Goal: Task Accomplishment & Management: Manage account settings

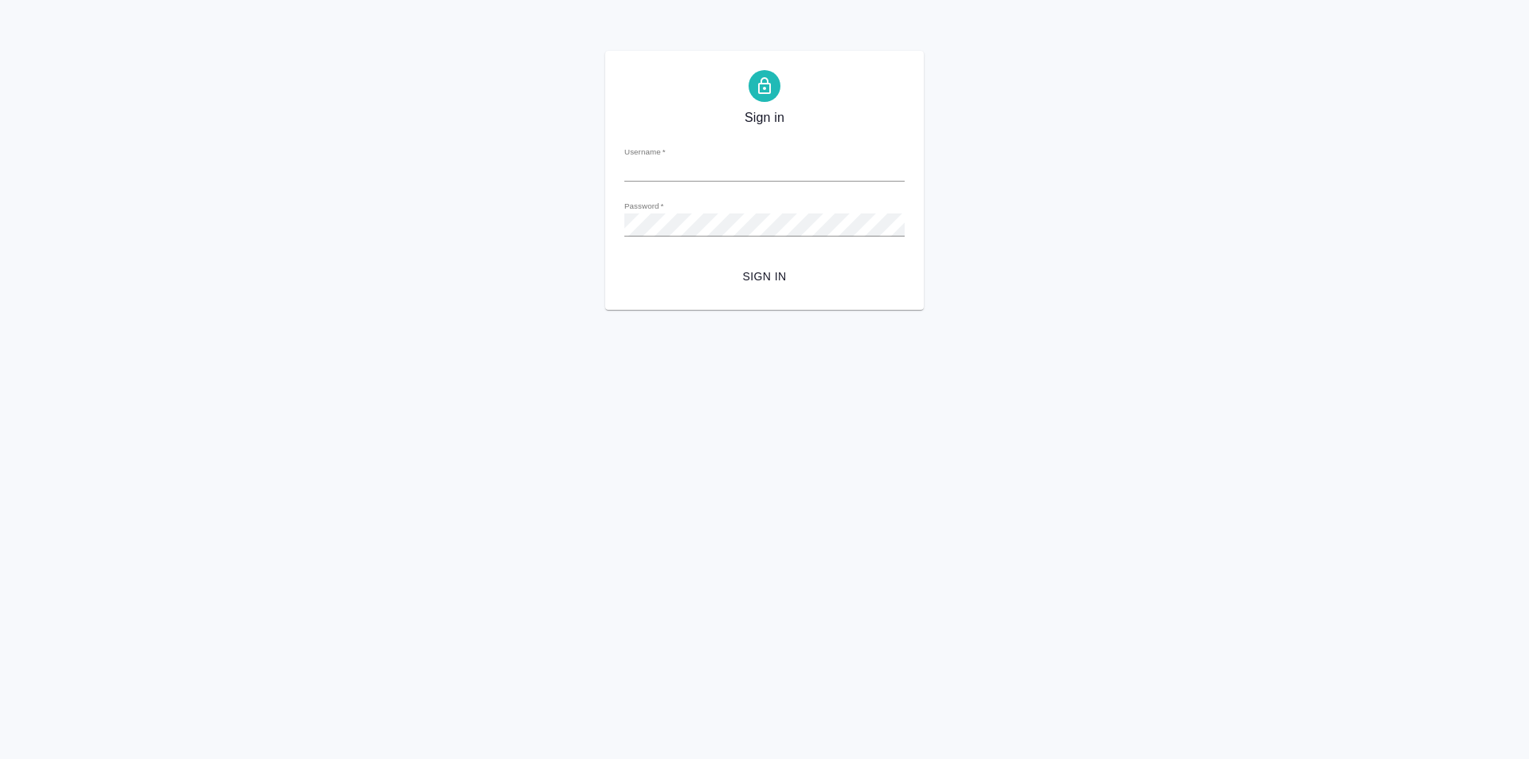
type input "l.kozinets@awatera.com"
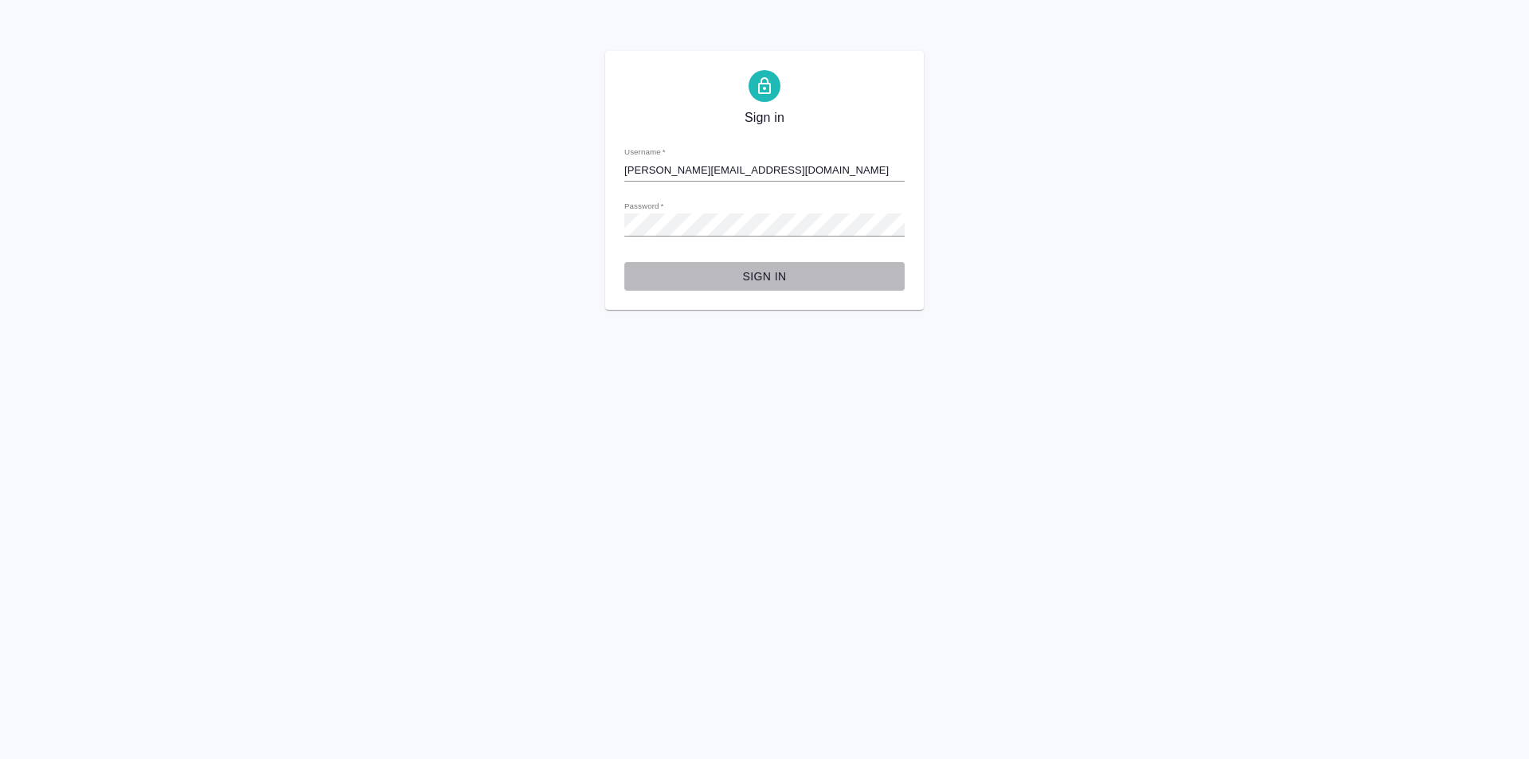
click at [753, 268] on span "Sign in" at bounding box center [764, 277] width 255 height 20
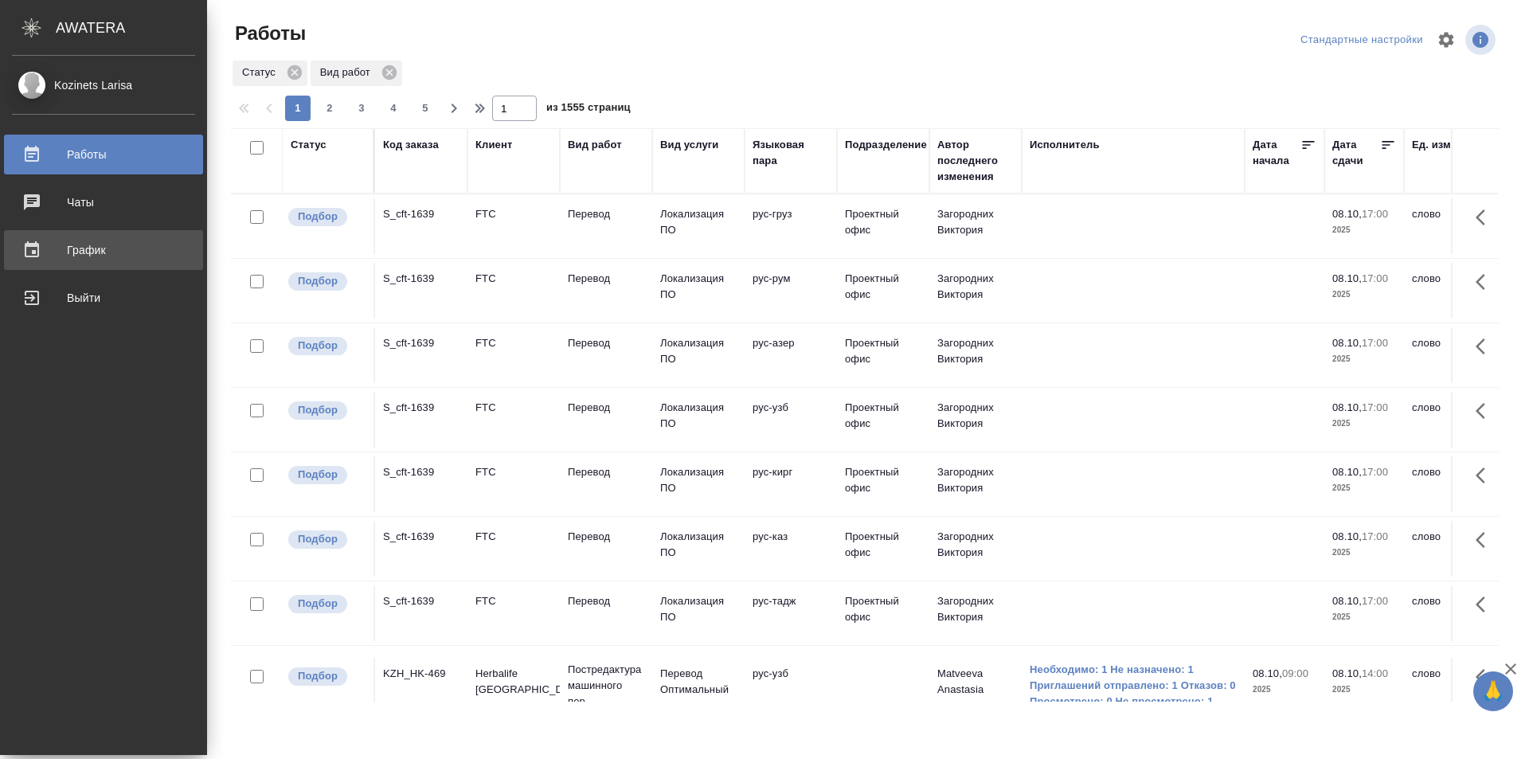
click at [58, 246] on div "График" at bounding box center [103, 250] width 183 height 24
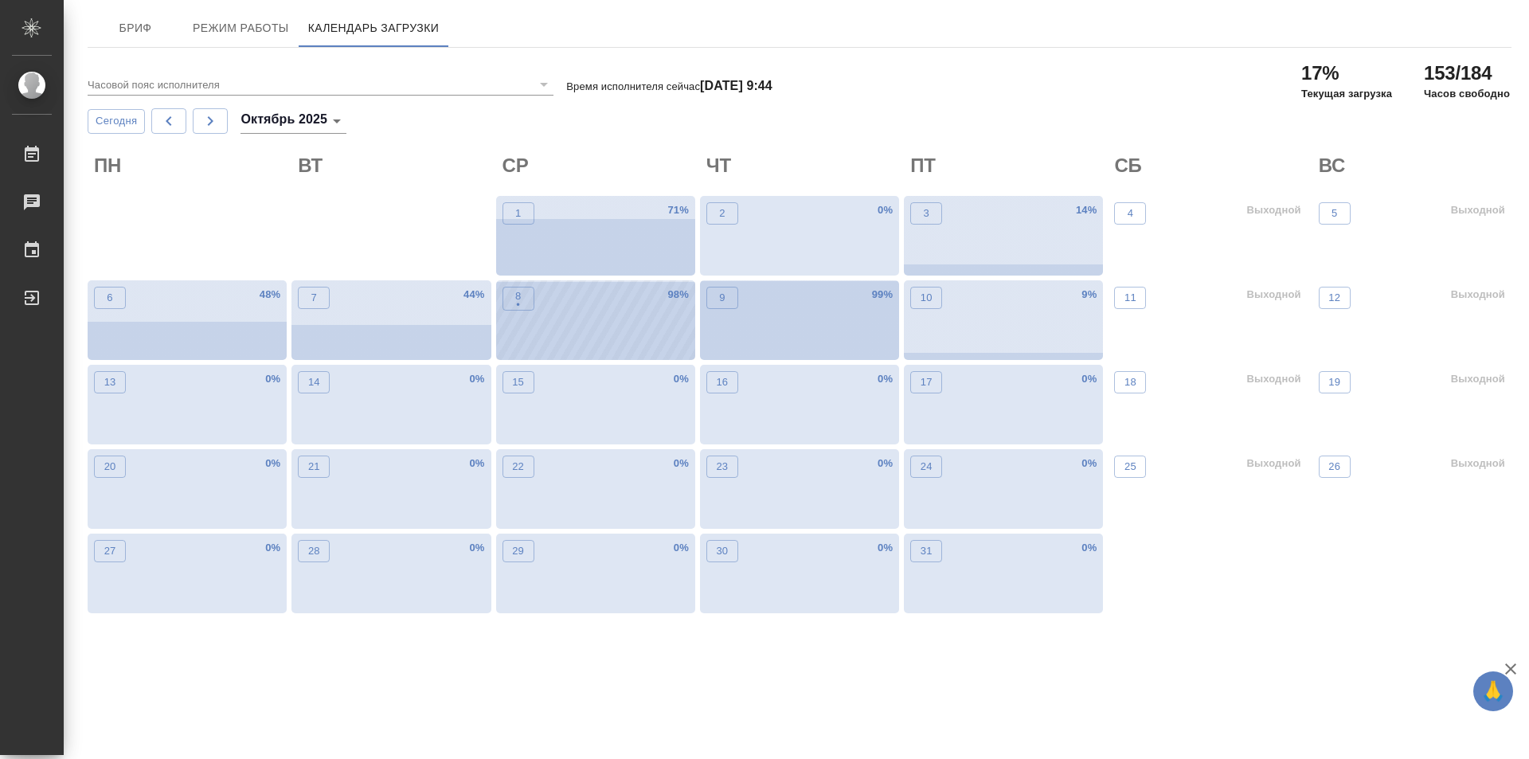
click at [624, 293] on div "8 • 98 %" at bounding box center [595, 320] width 199 height 80
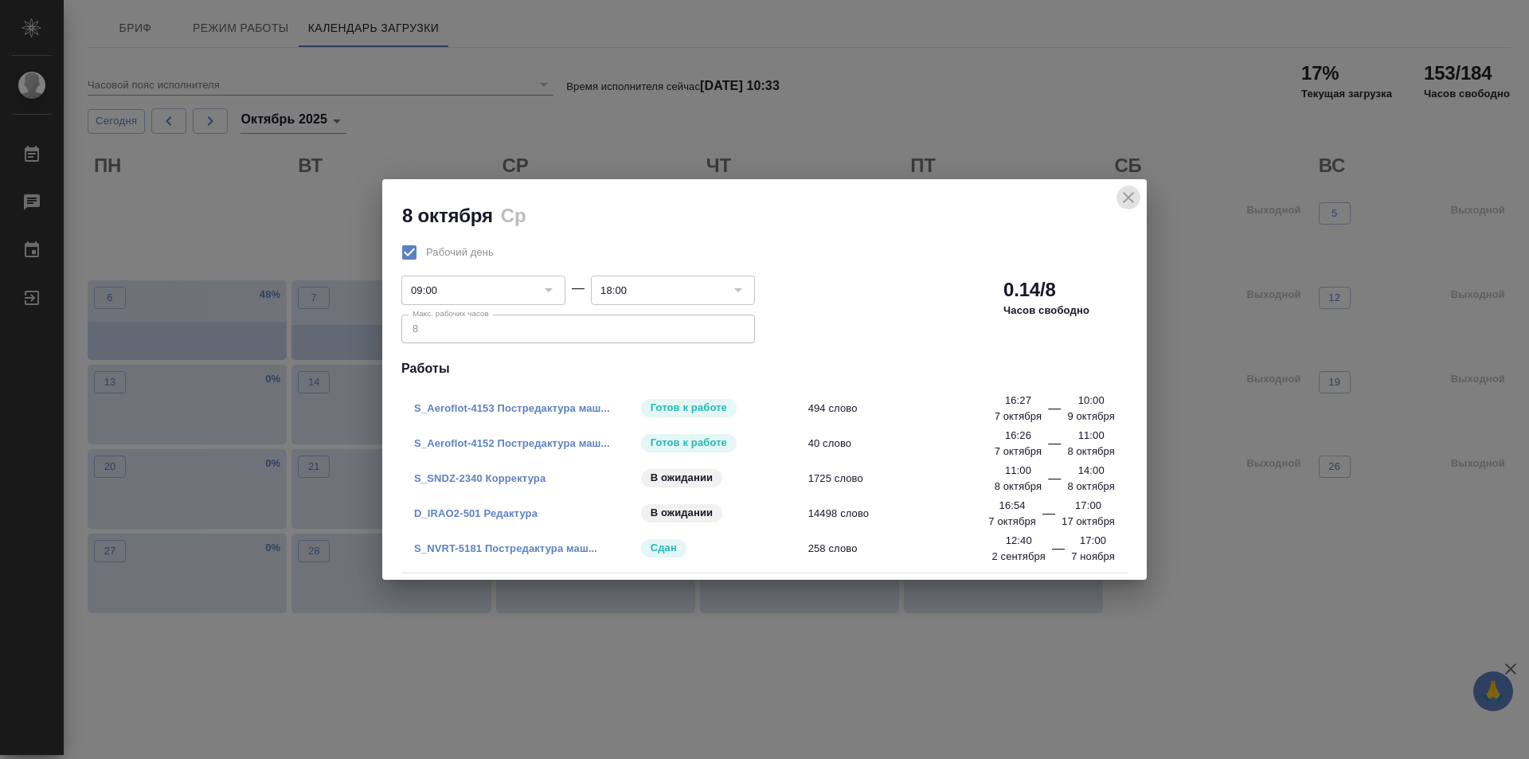
click at [1138, 195] on button "close" at bounding box center [1129, 198] width 24 height 24
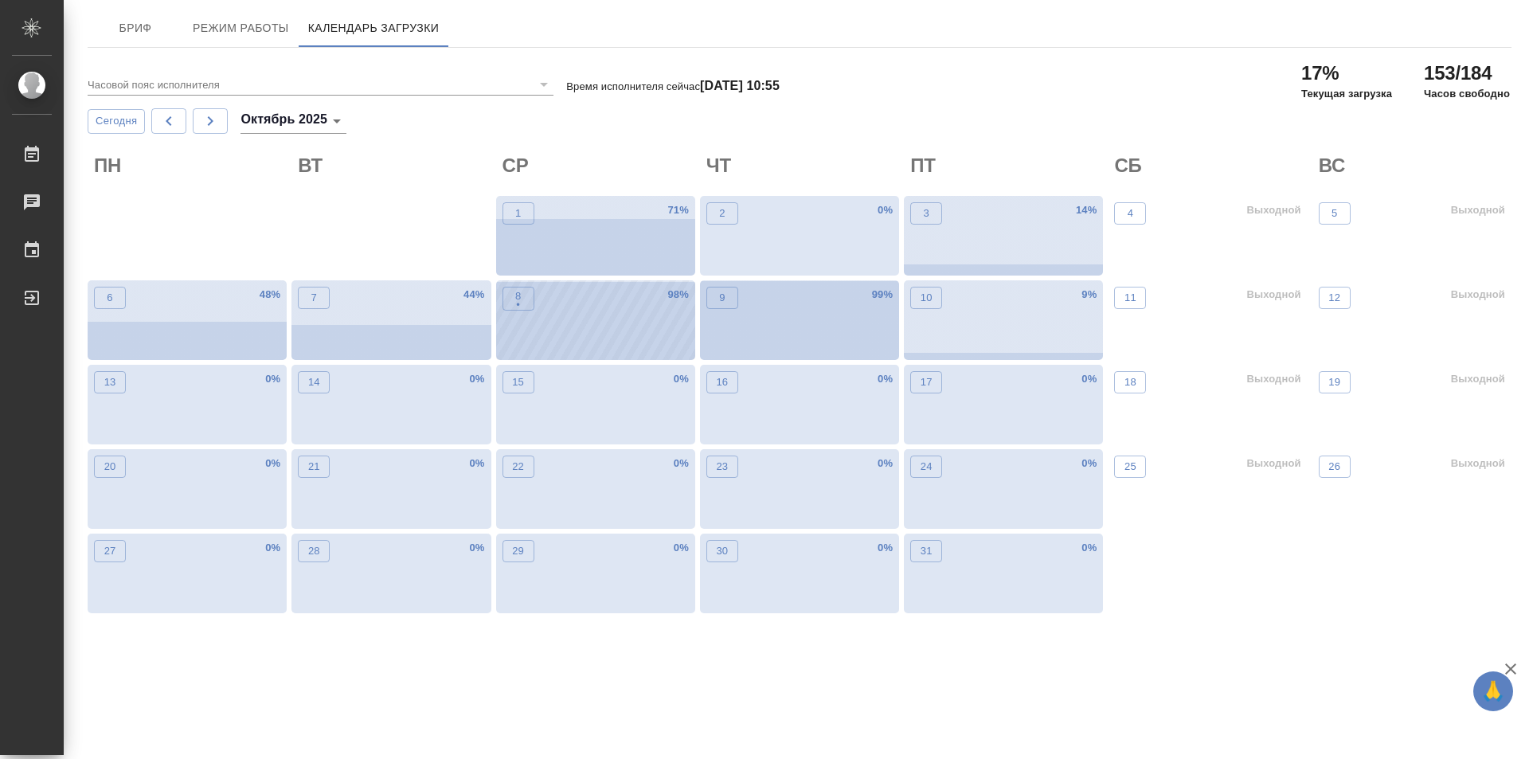
click at [544, 334] on div "8 • 98 %" at bounding box center [595, 320] width 199 height 80
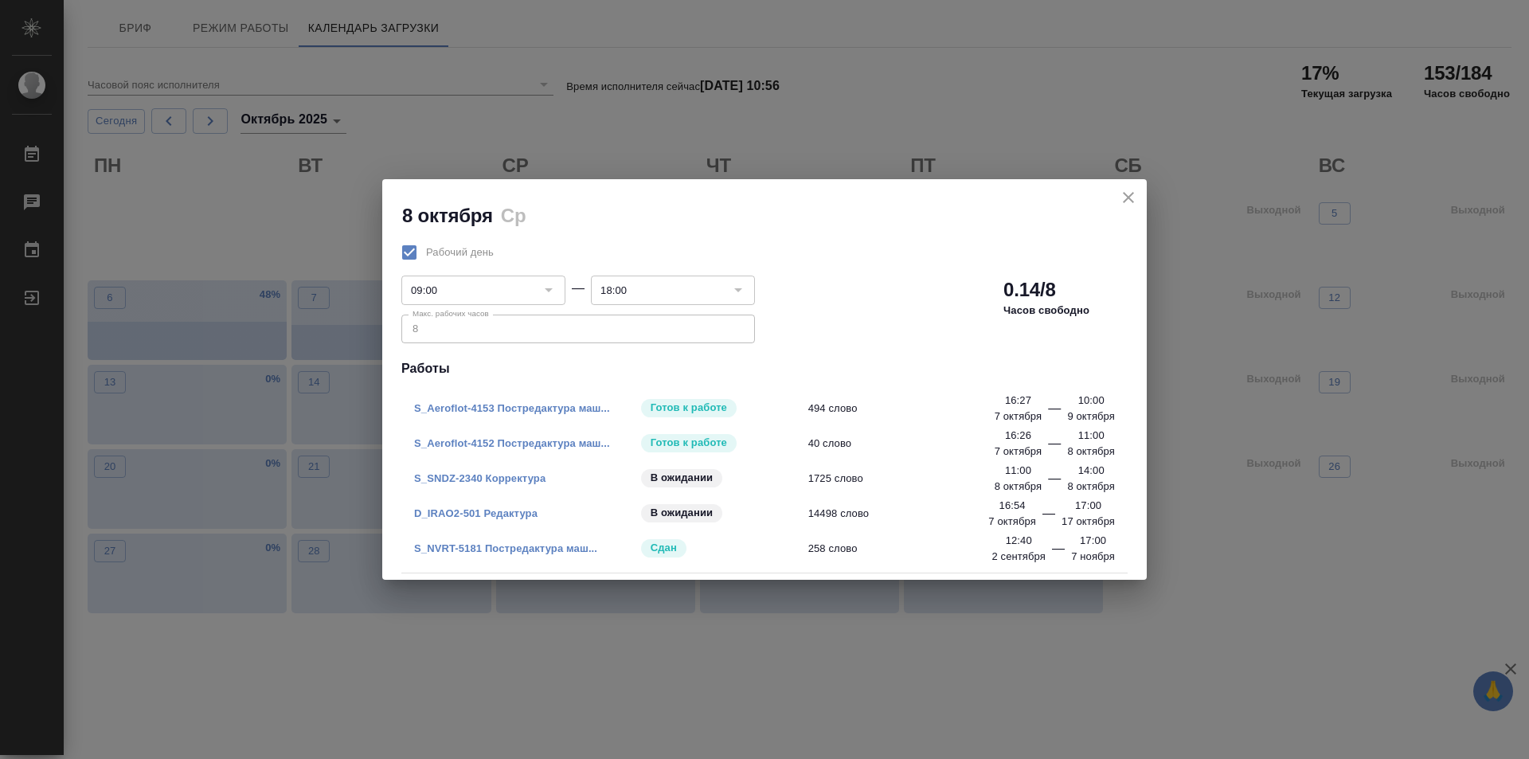
drag, startPoint x: 1125, startPoint y: 196, endPoint x: 1097, endPoint y: 70, distance: 128.9
click at [1120, 189] on icon "close" at bounding box center [1128, 197] width 19 height 19
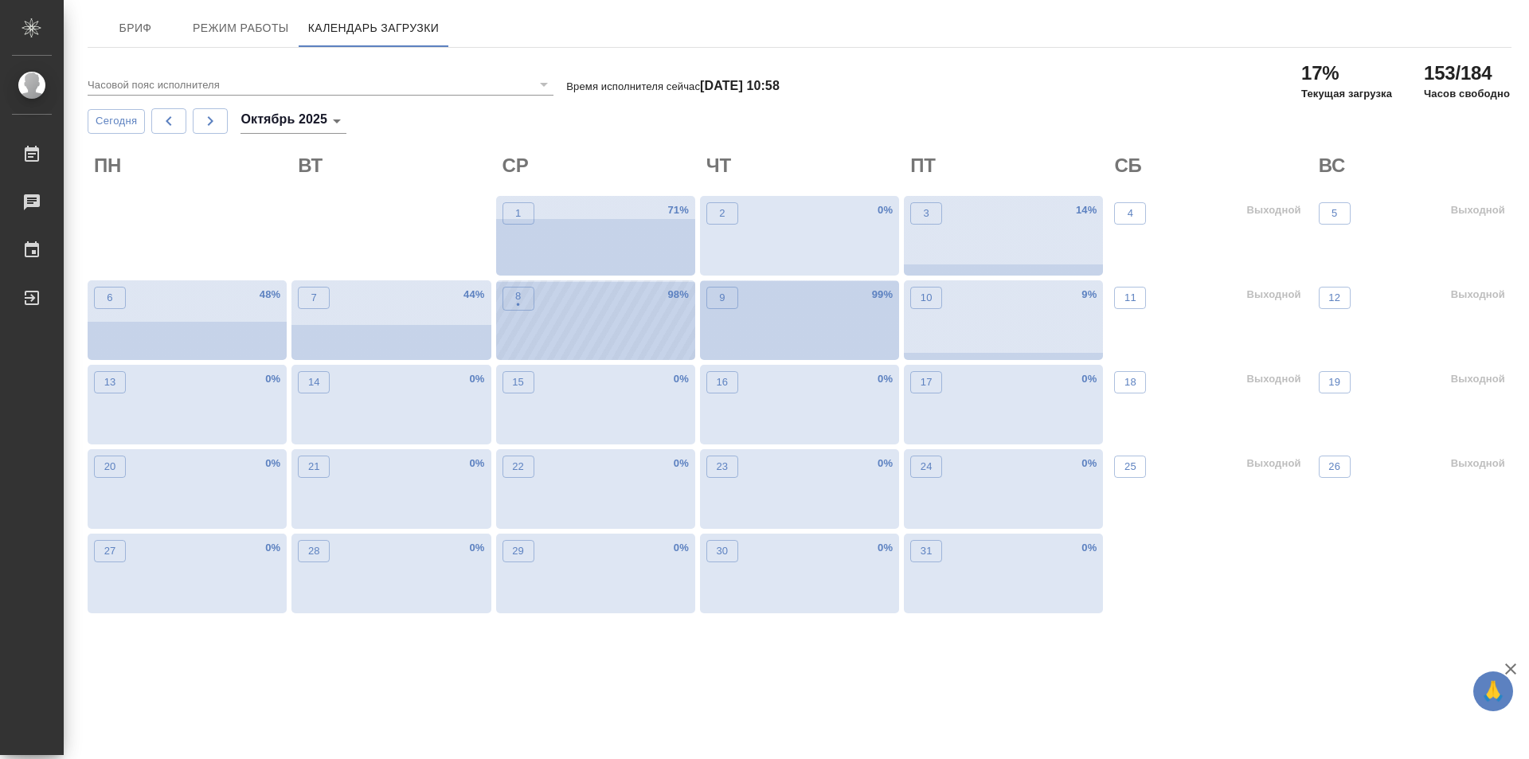
click at [591, 325] on div "8 • 98 %" at bounding box center [595, 320] width 199 height 80
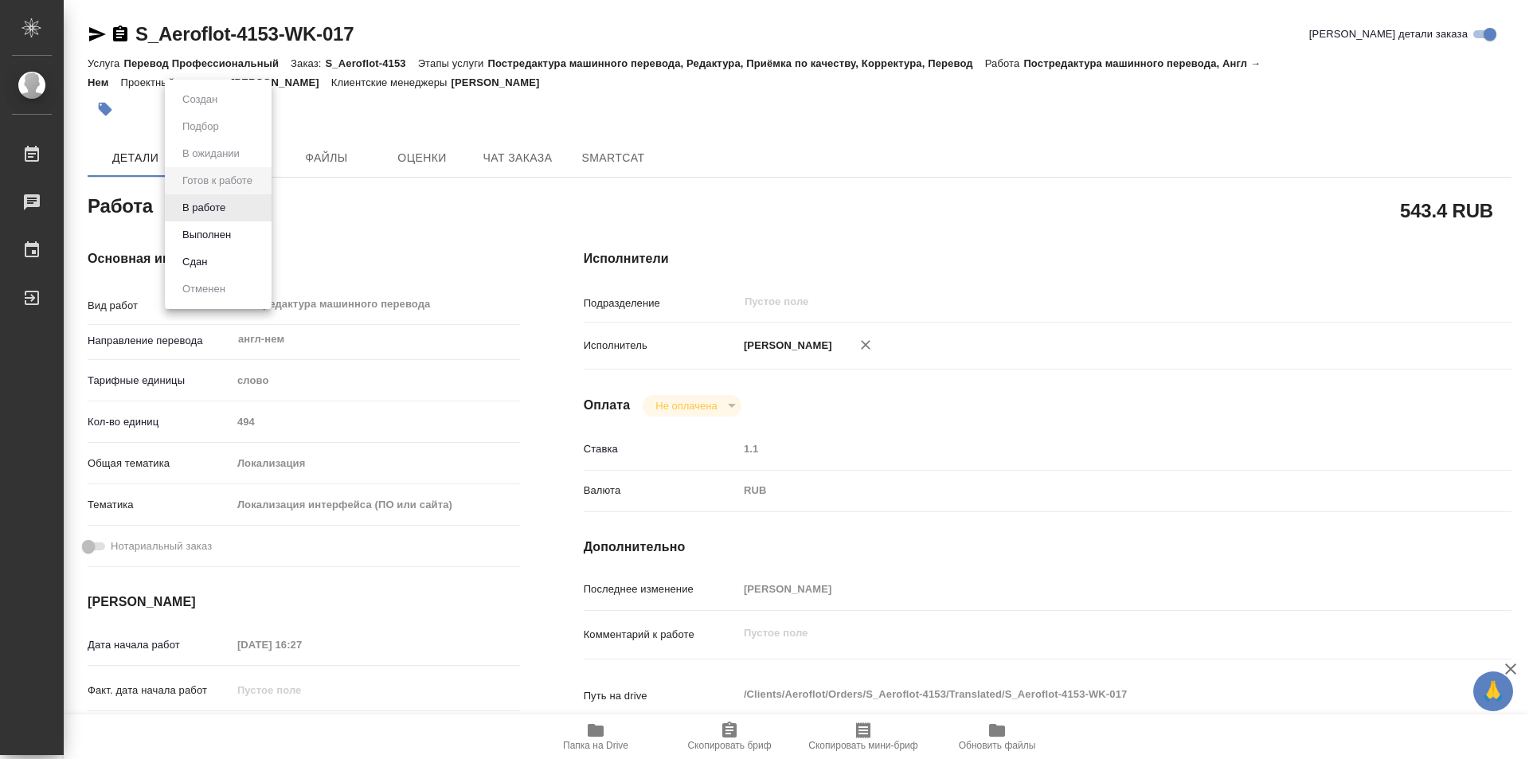
click at [265, 207] on body "🙏 .cls-1 fill:#fff; AWATERA Kozinets Larisa Работы 0 Чаты График Выйти S_Aerofl…" at bounding box center [764, 379] width 1529 height 759
click at [204, 208] on button "В работе" at bounding box center [204, 208] width 53 height 18
type textarea "x"
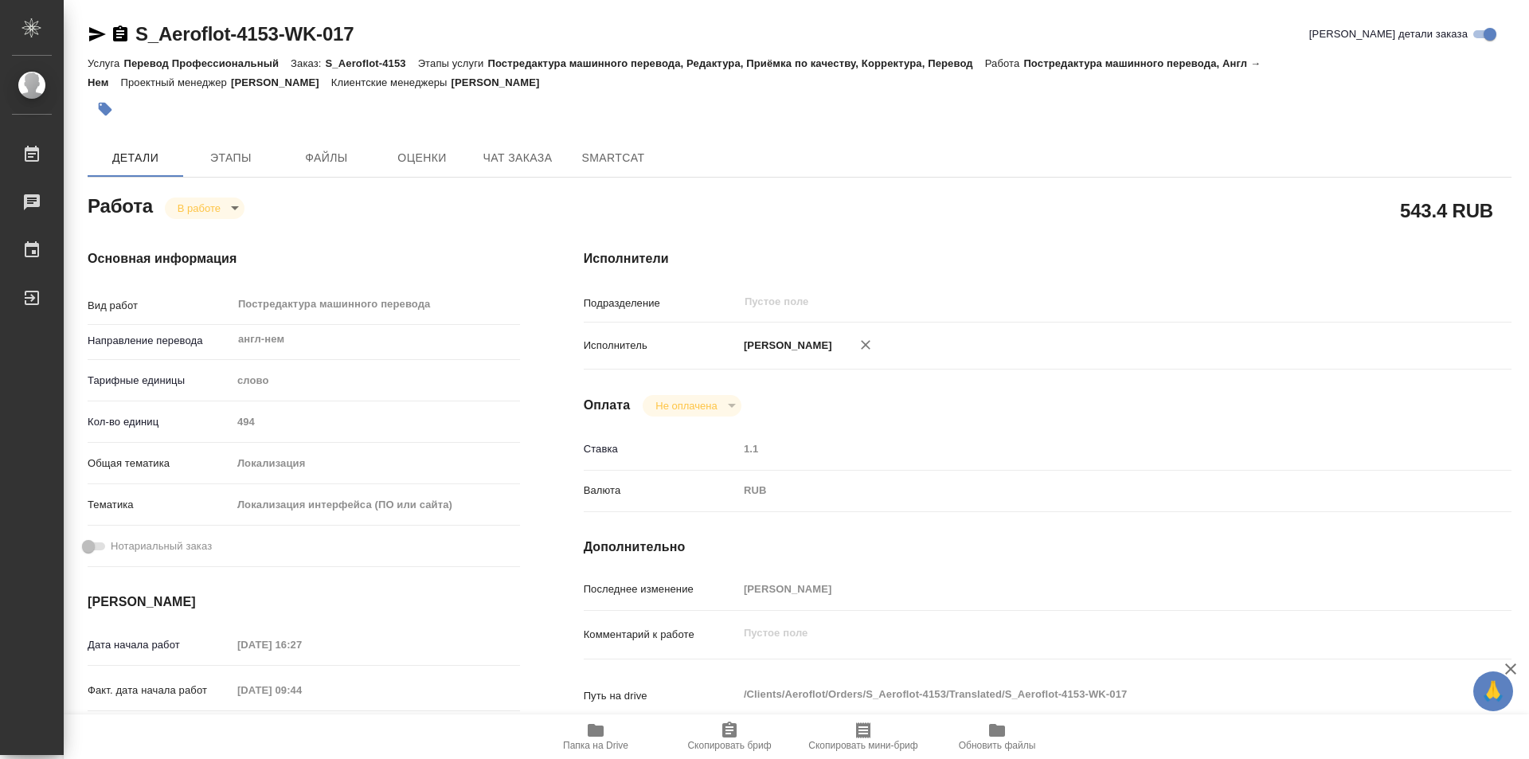
type textarea "x"
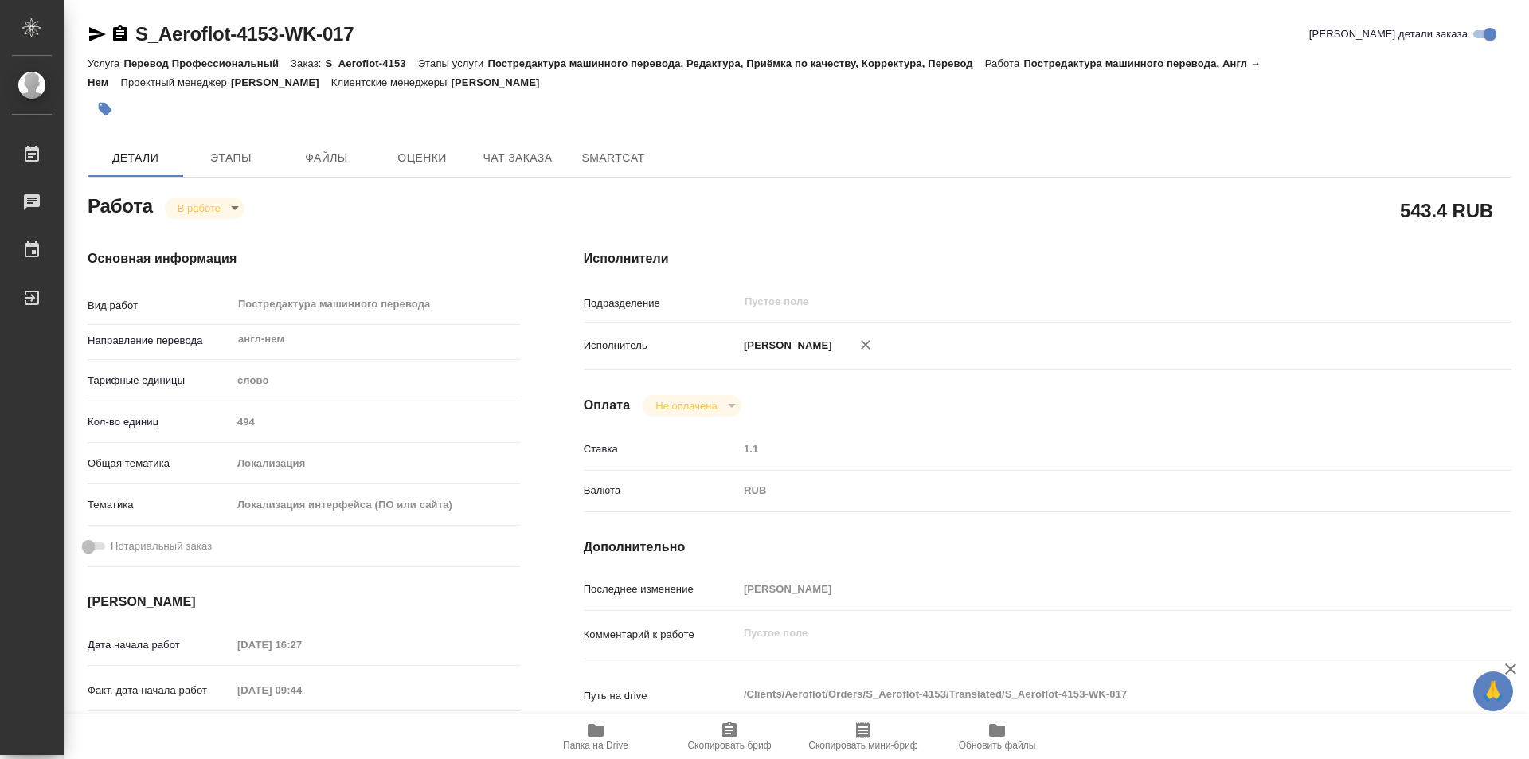
type textarea "x"
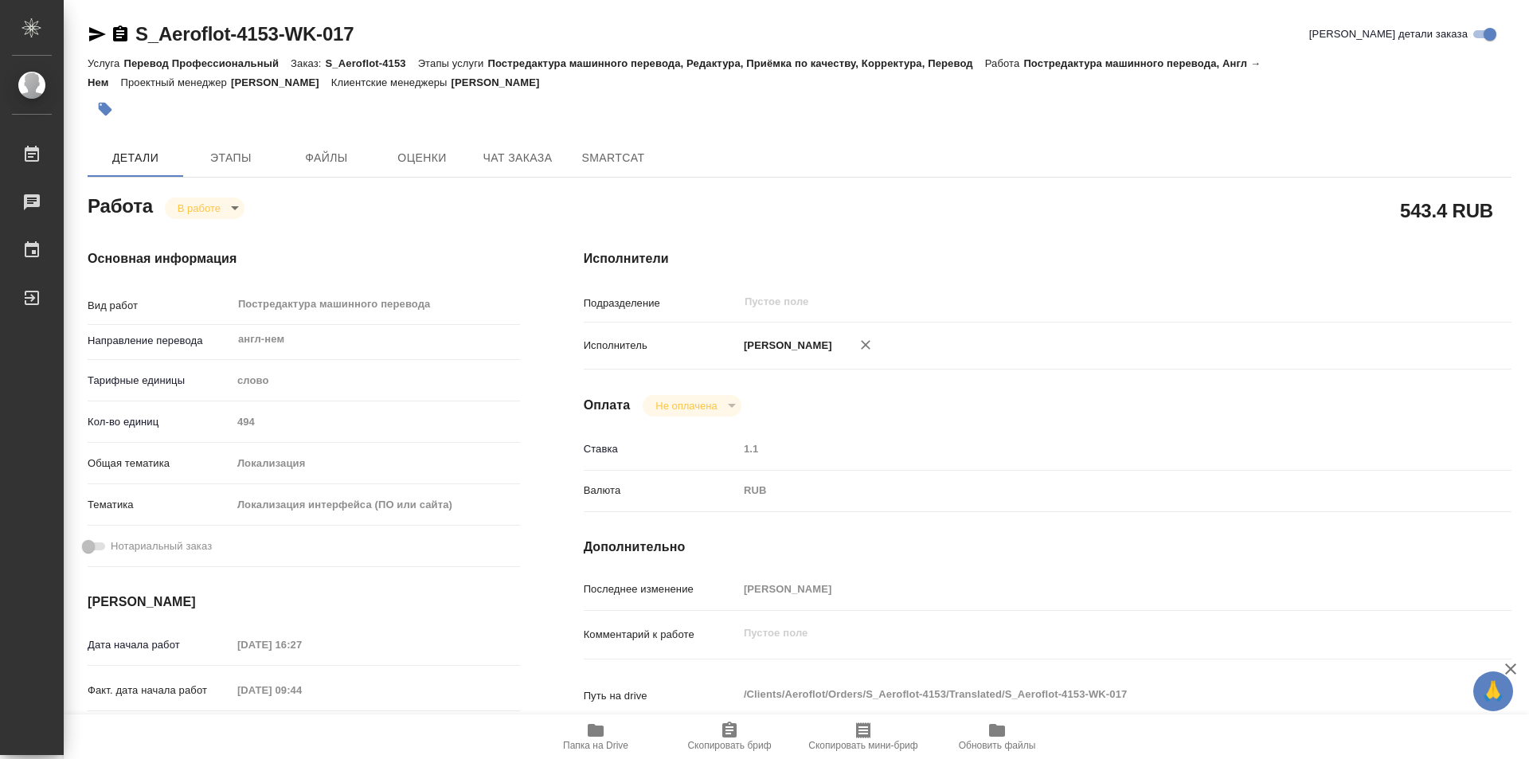
type textarea "x"
click at [260, 215] on body "🙏 .cls-1 fill:#fff; AWATERA Kozinets [PERSON_NAME] 0 Чаты График Выйти S_Aerofl…" at bounding box center [764, 379] width 1529 height 759
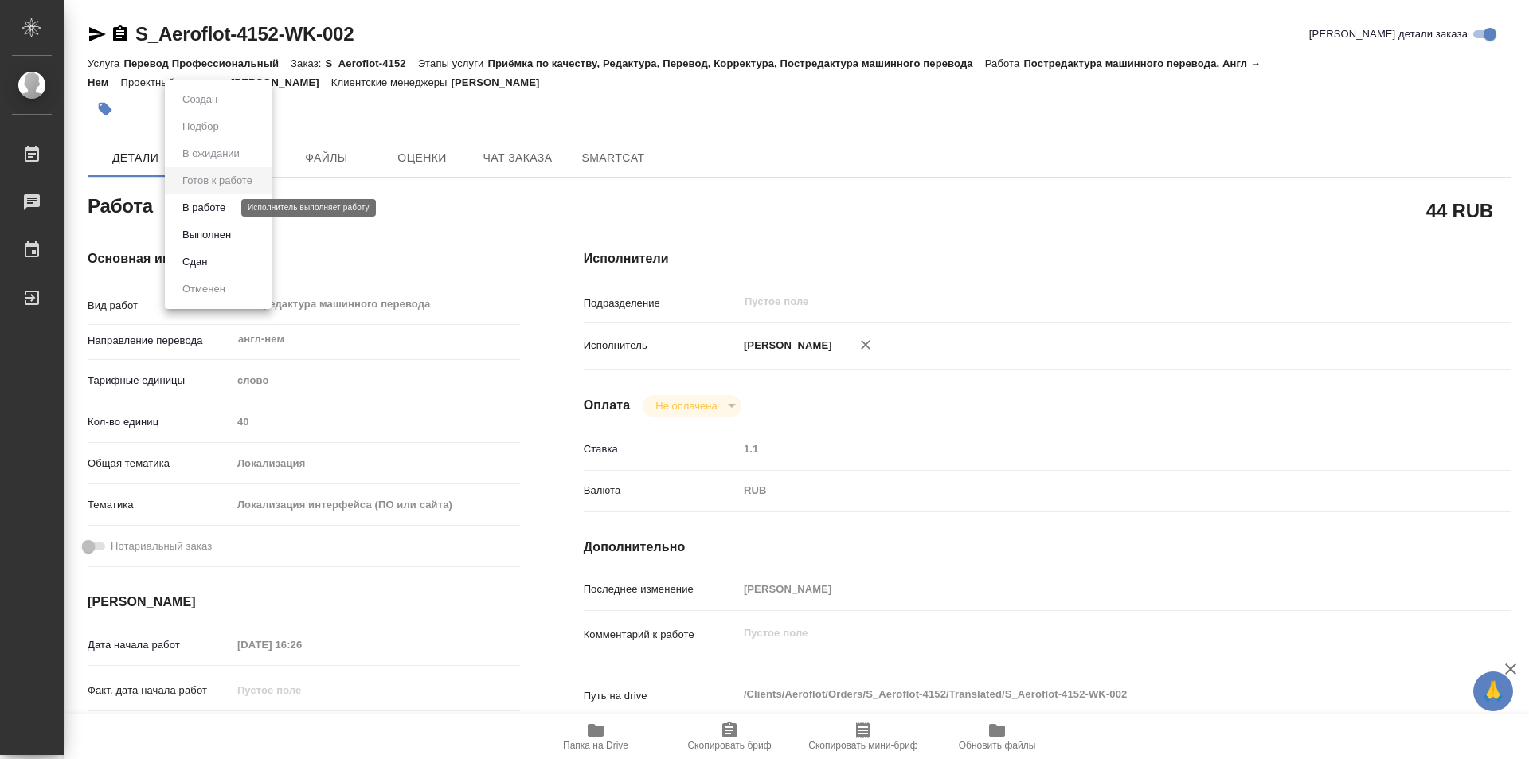
click at [183, 216] on button "В работе" at bounding box center [204, 208] width 53 height 18
type textarea "x"
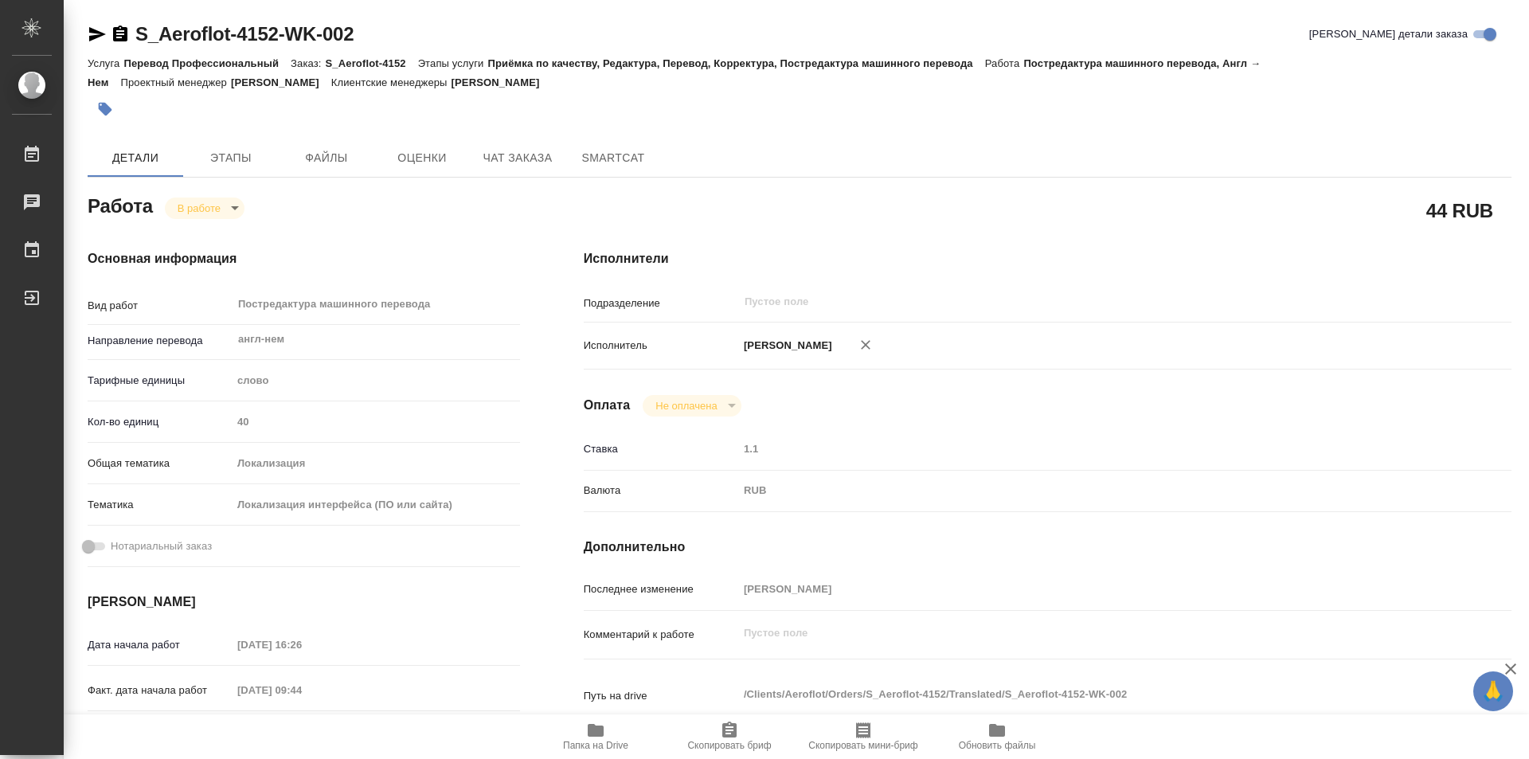
type textarea "x"
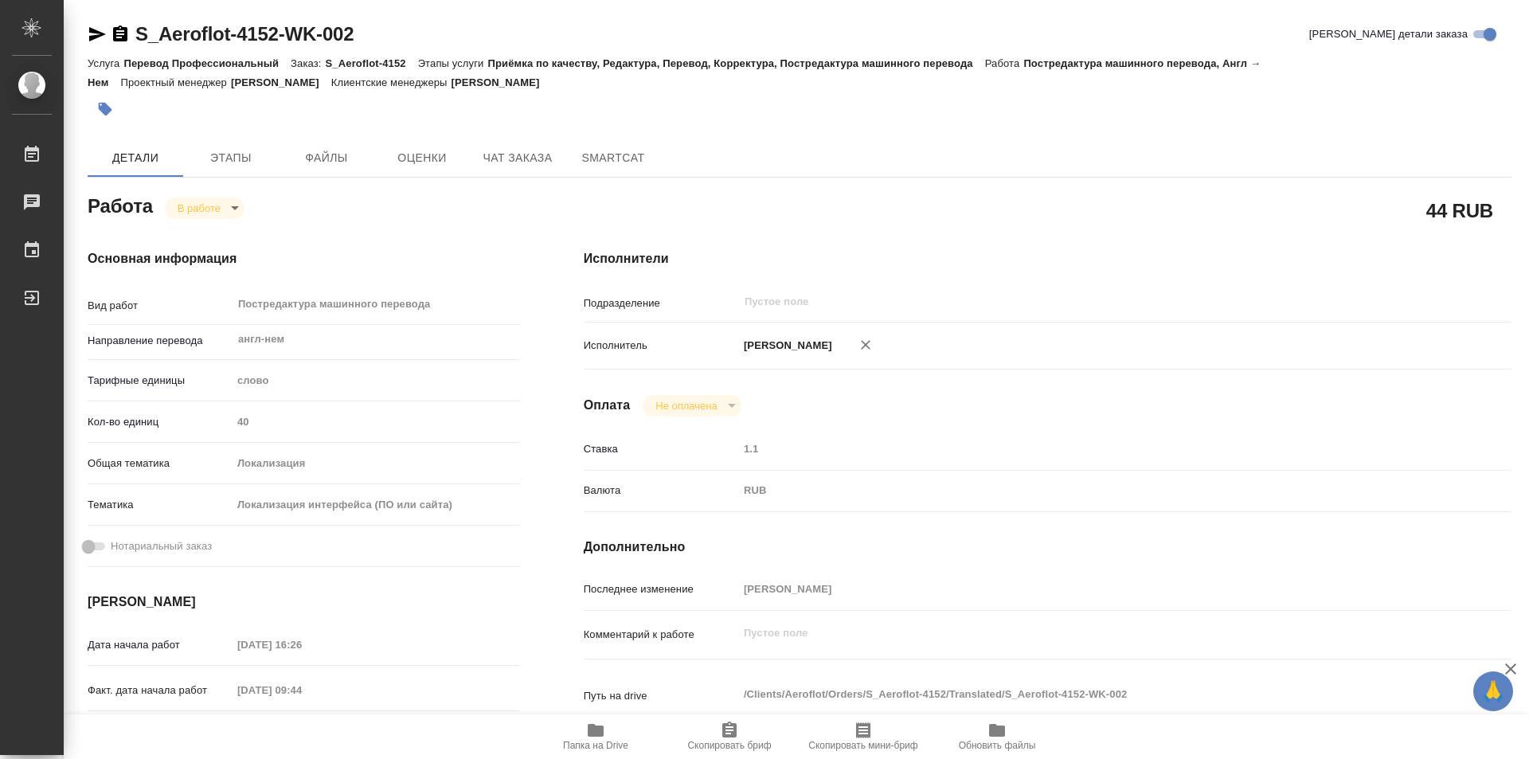
type textarea "x"
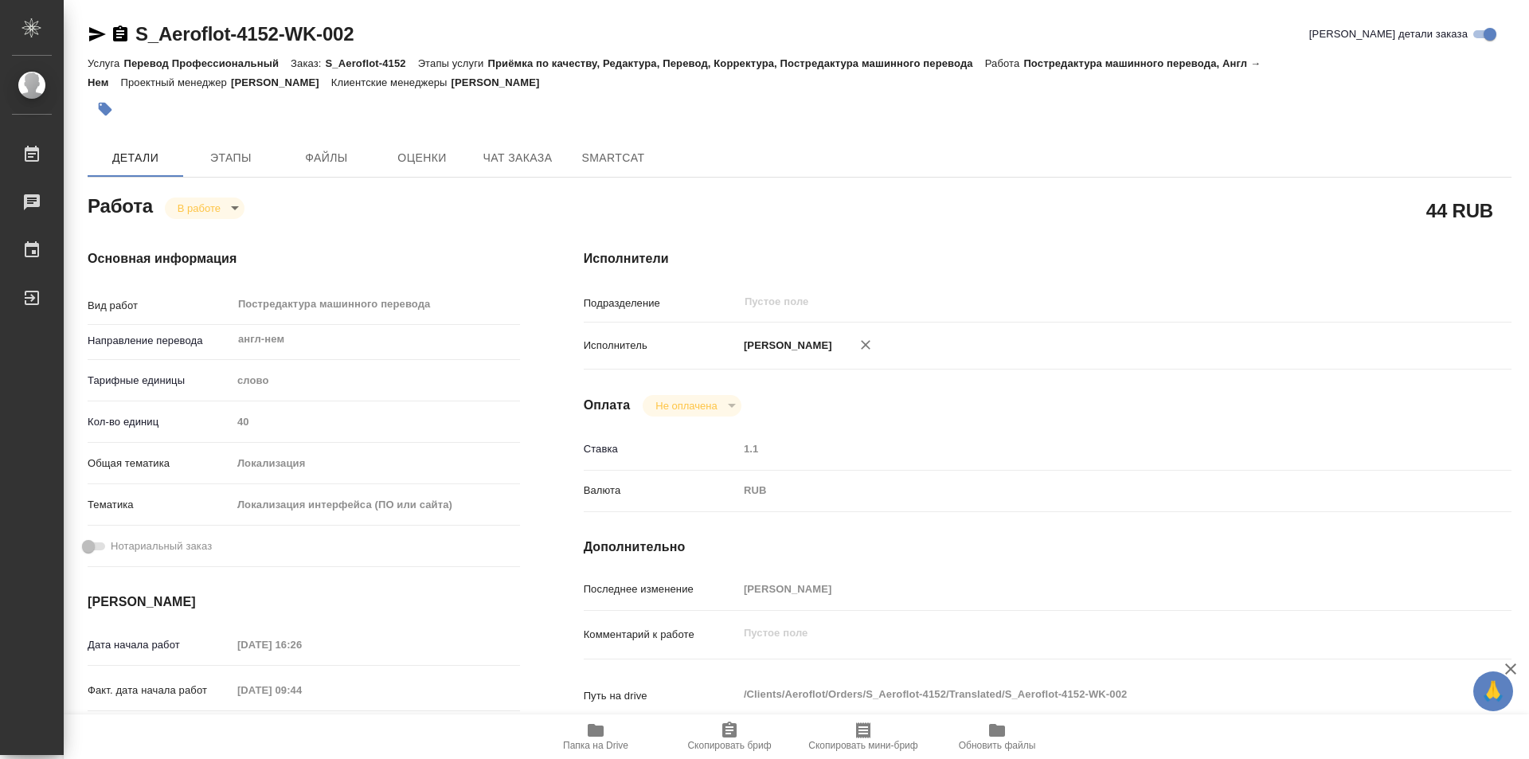
type textarea "x"
click at [241, 205] on body "🙏 .cls-1 fill:#fff; AWATERA Kozinets Larisa Работы 0 Чаты График Выйти S_Aerofl…" at bounding box center [764, 379] width 1529 height 759
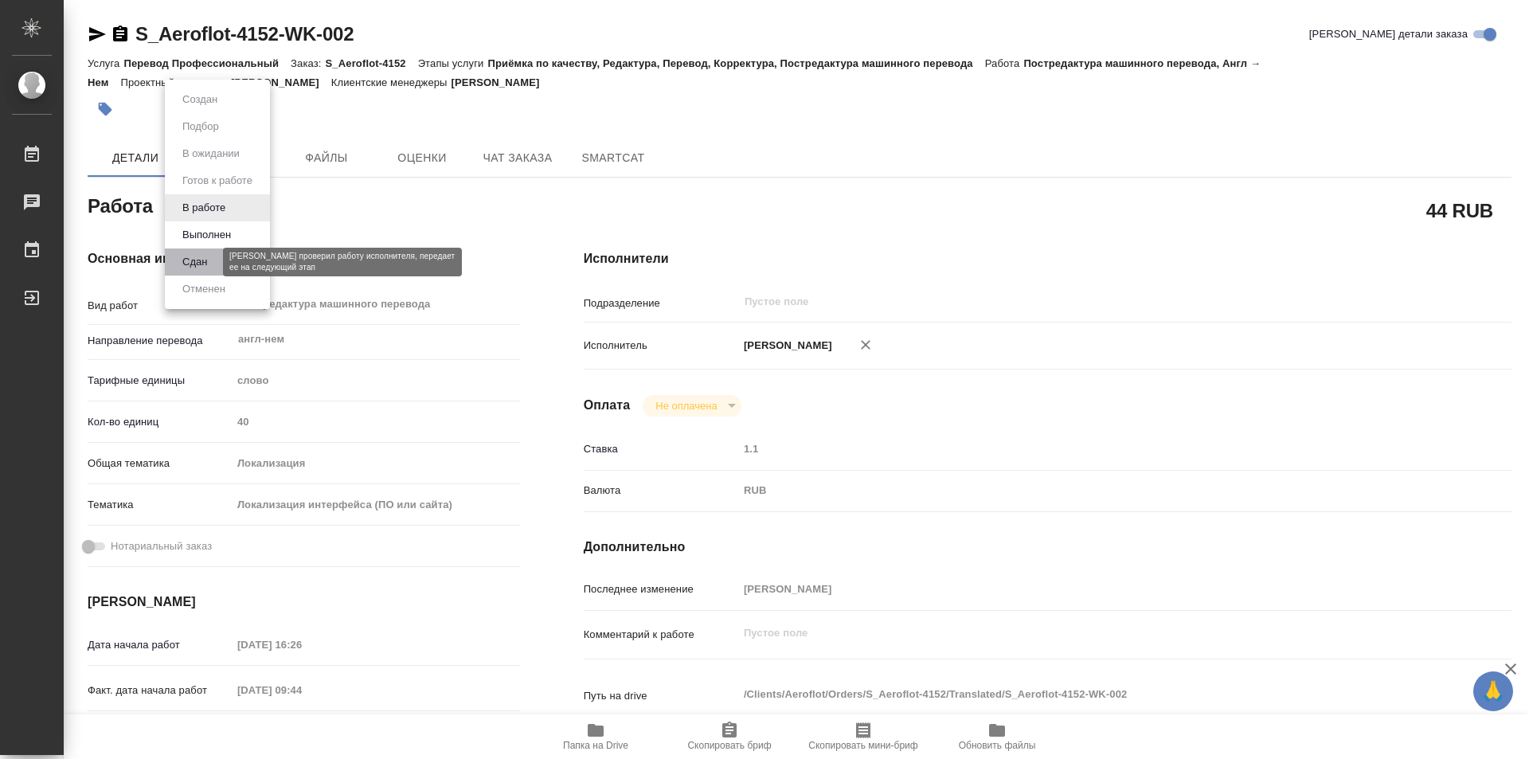
click at [186, 263] on button "Сдан" at bounding box center [195, 262] width 34 height 18
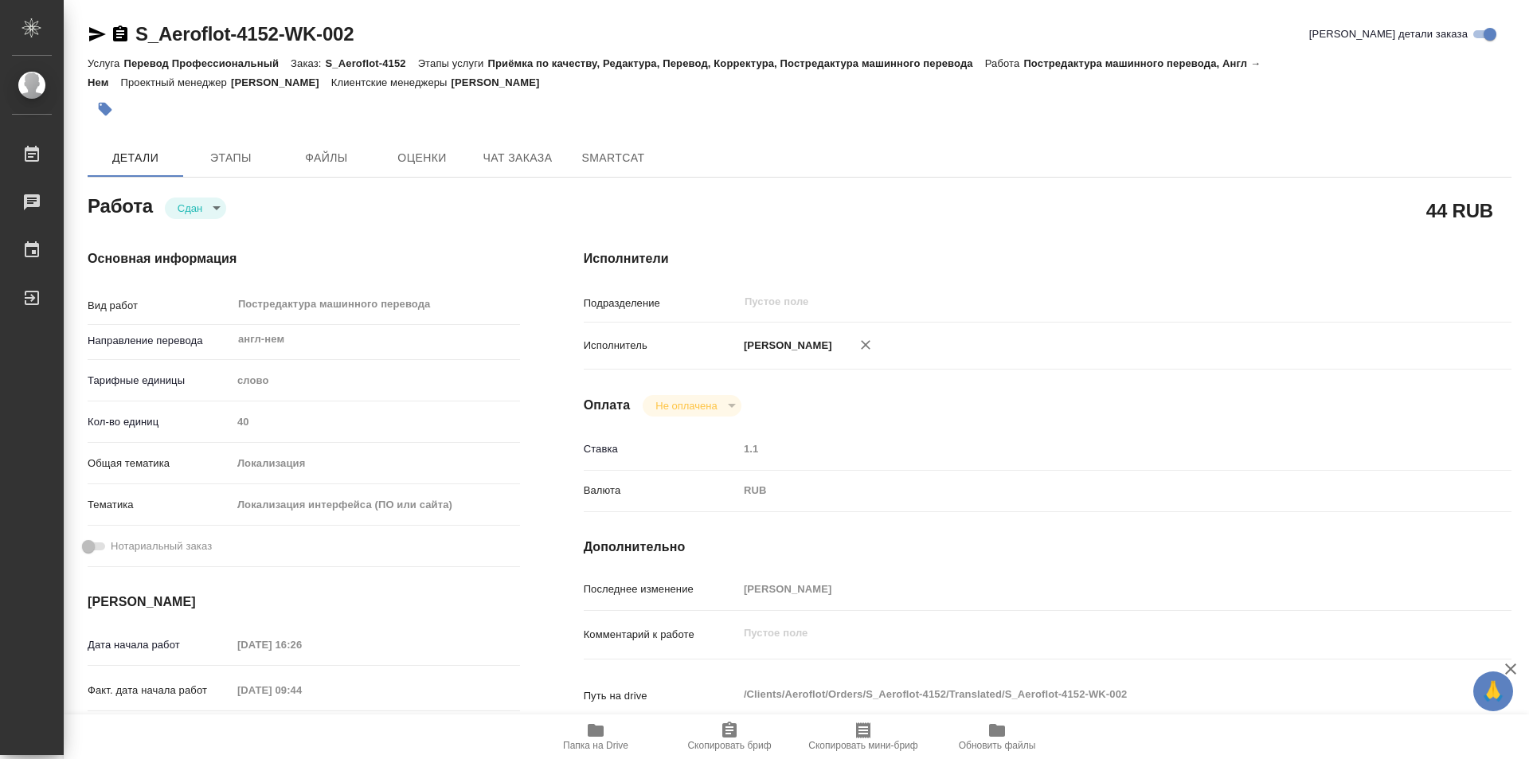
type textarea "x"
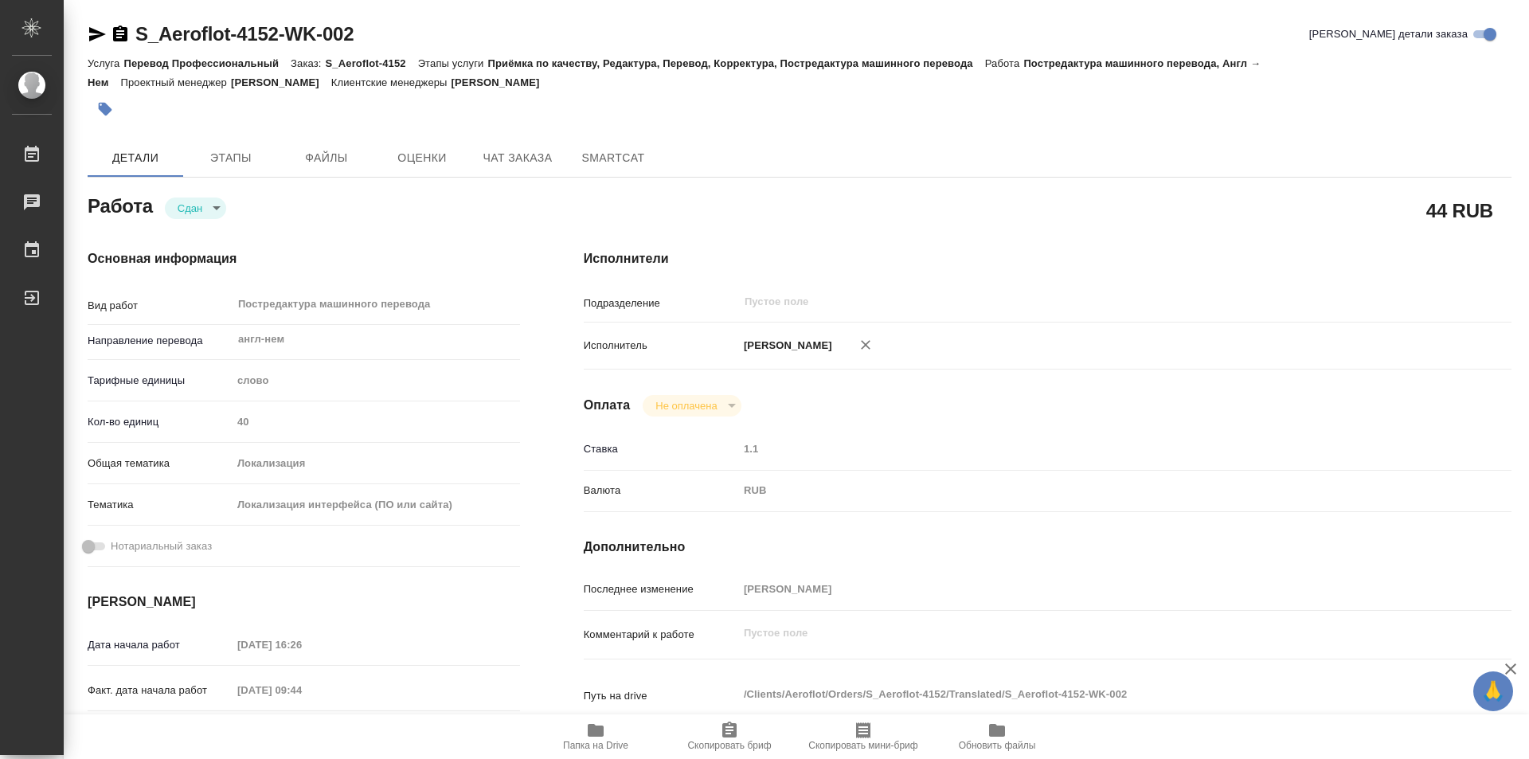
type textarea "x"
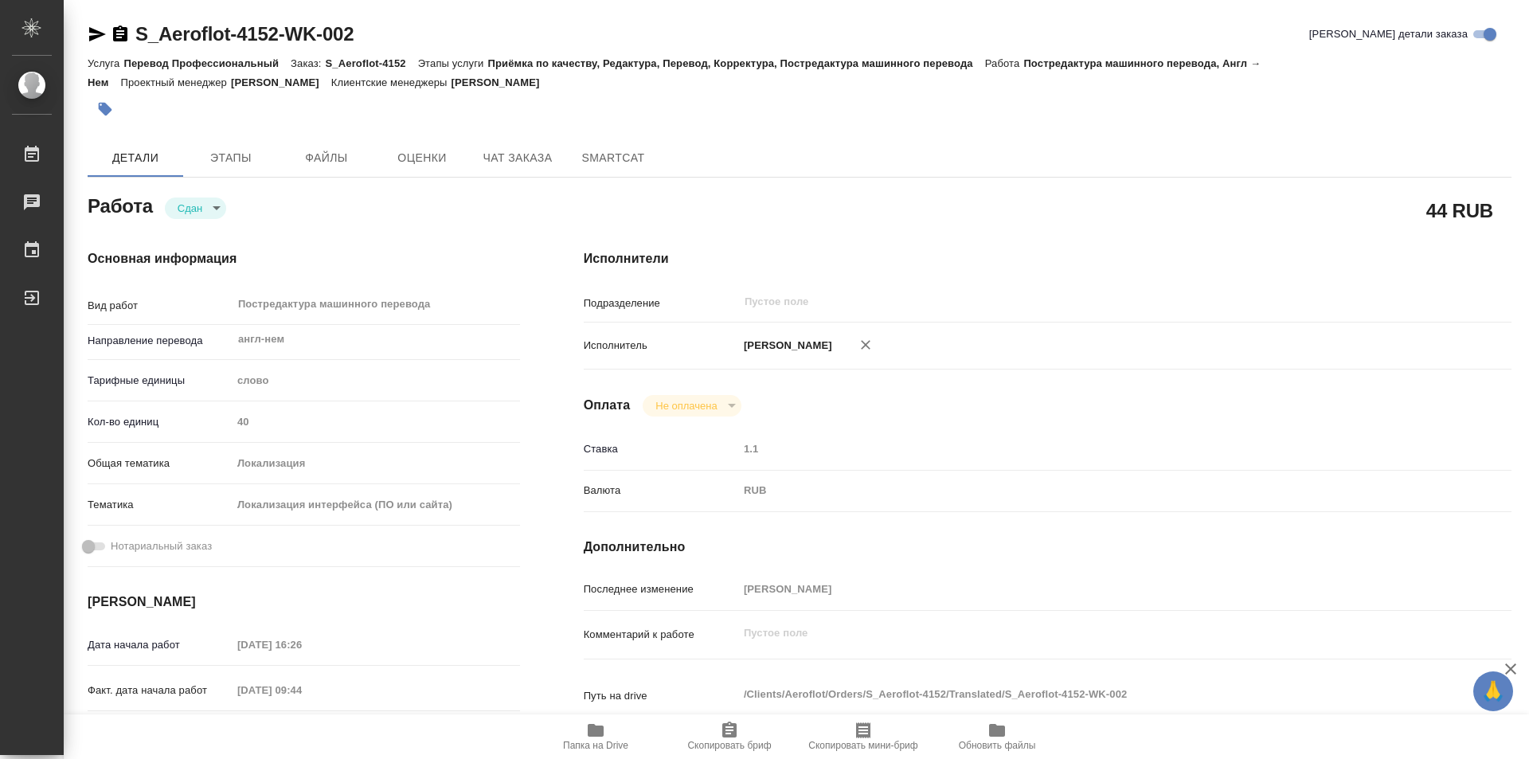
type textarea "x"
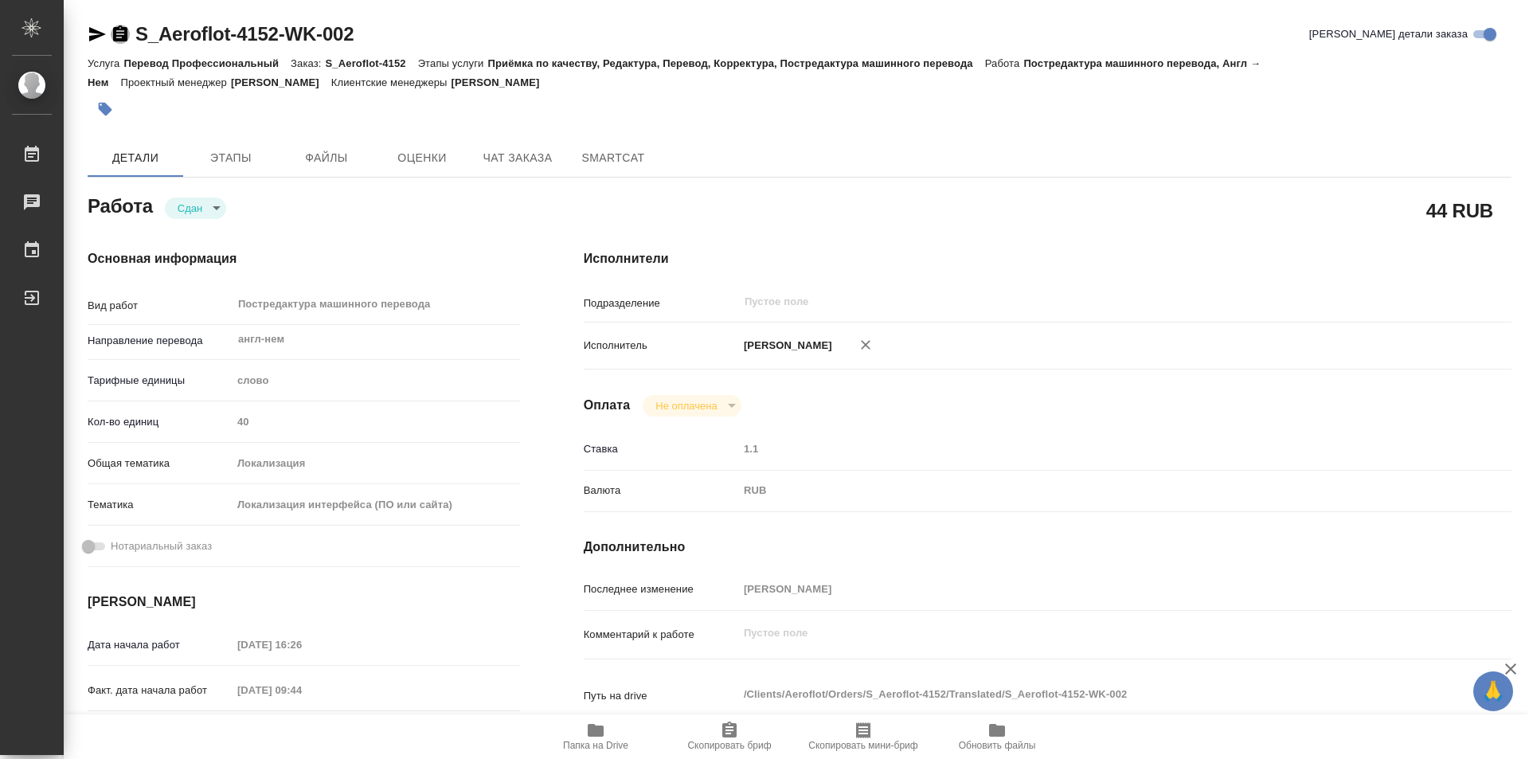
click at [116, 26] on icon "button" at bounding box center [120, 34] width 19 height 19
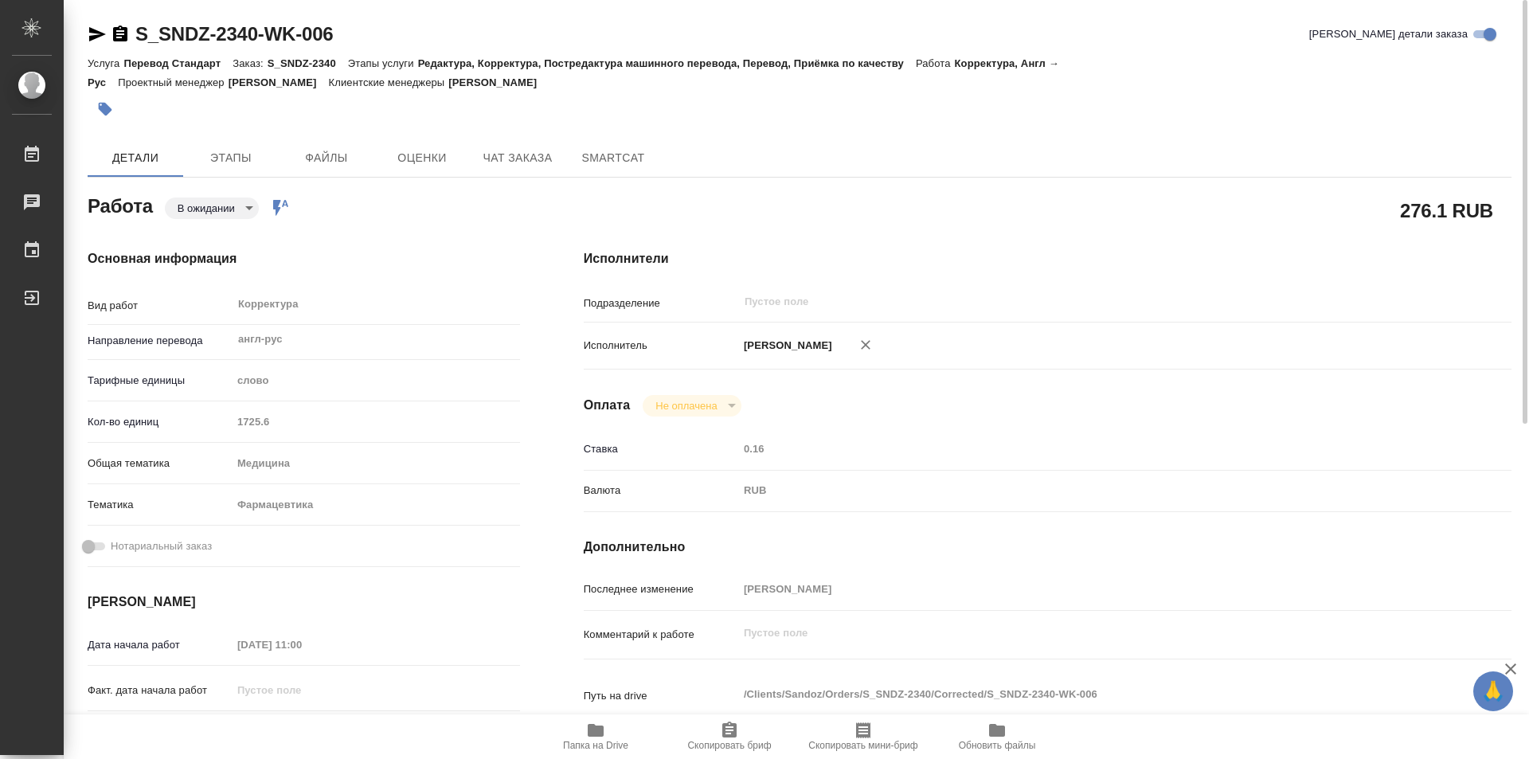
click at [592, 727] on icon "button" at bounding box center [596, 730] width 16 height 13
click at [123, 27] on icon "button" at bounding box center [120, 33] width 14 height 16
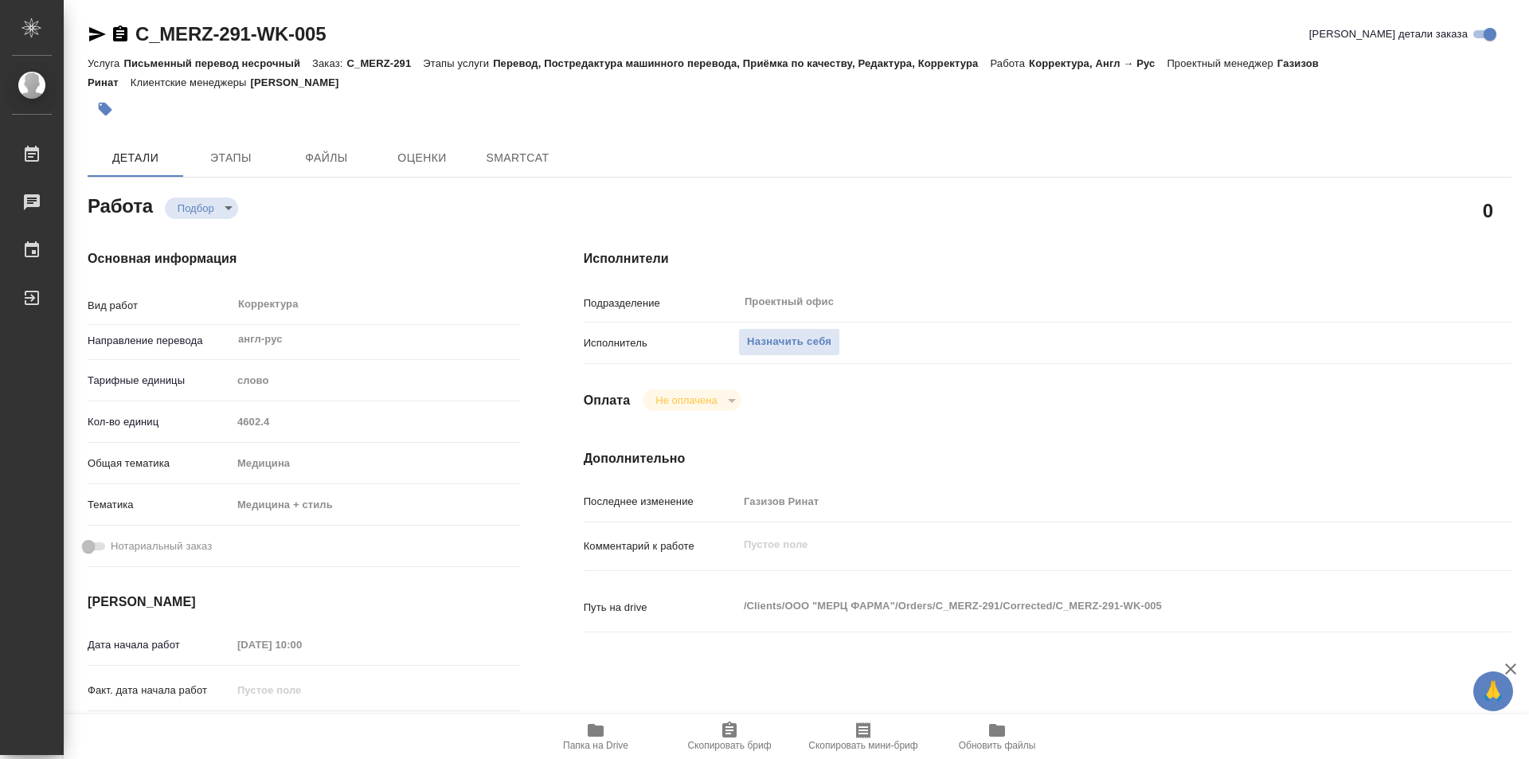
type textarea "x"
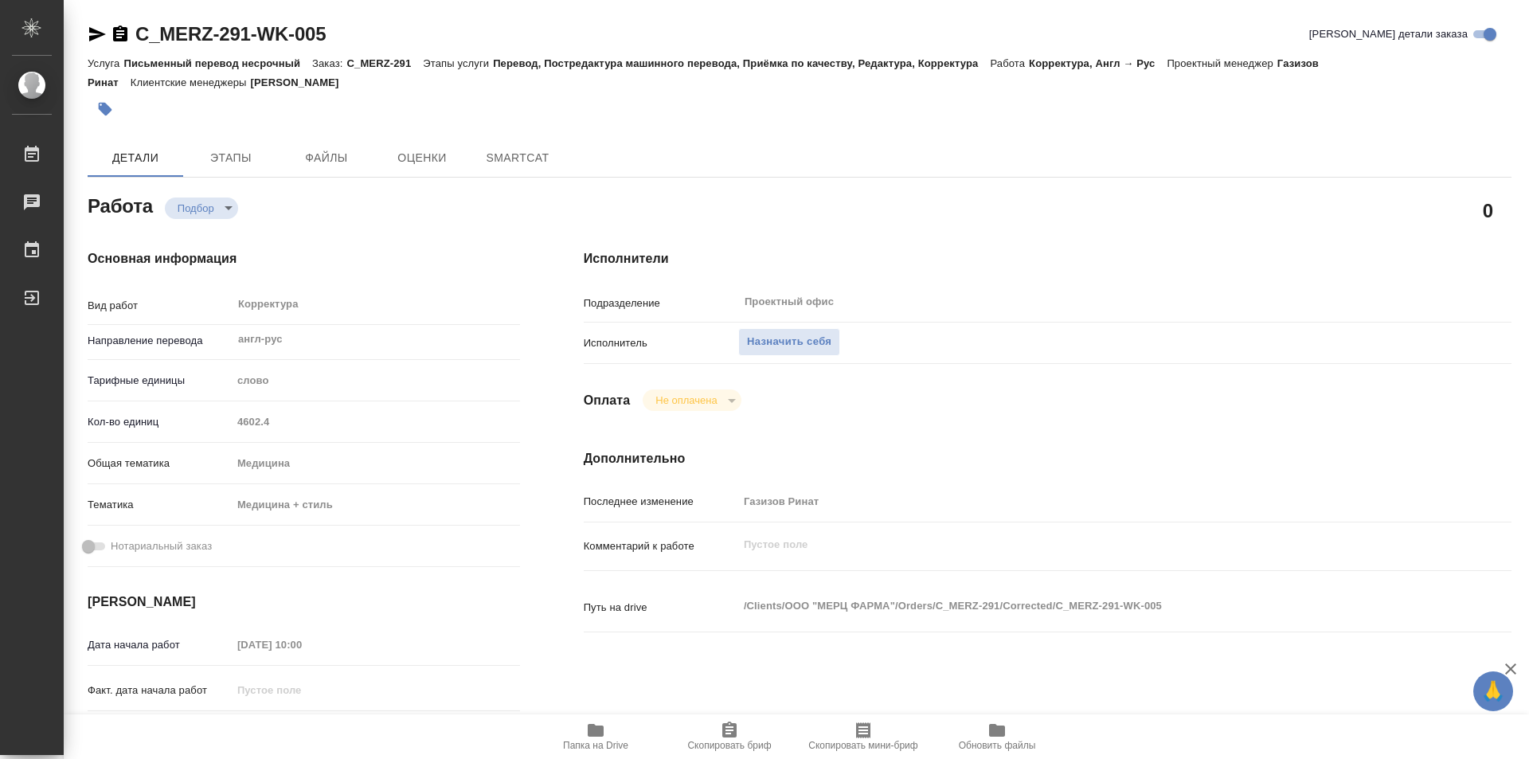
type textarea "x"
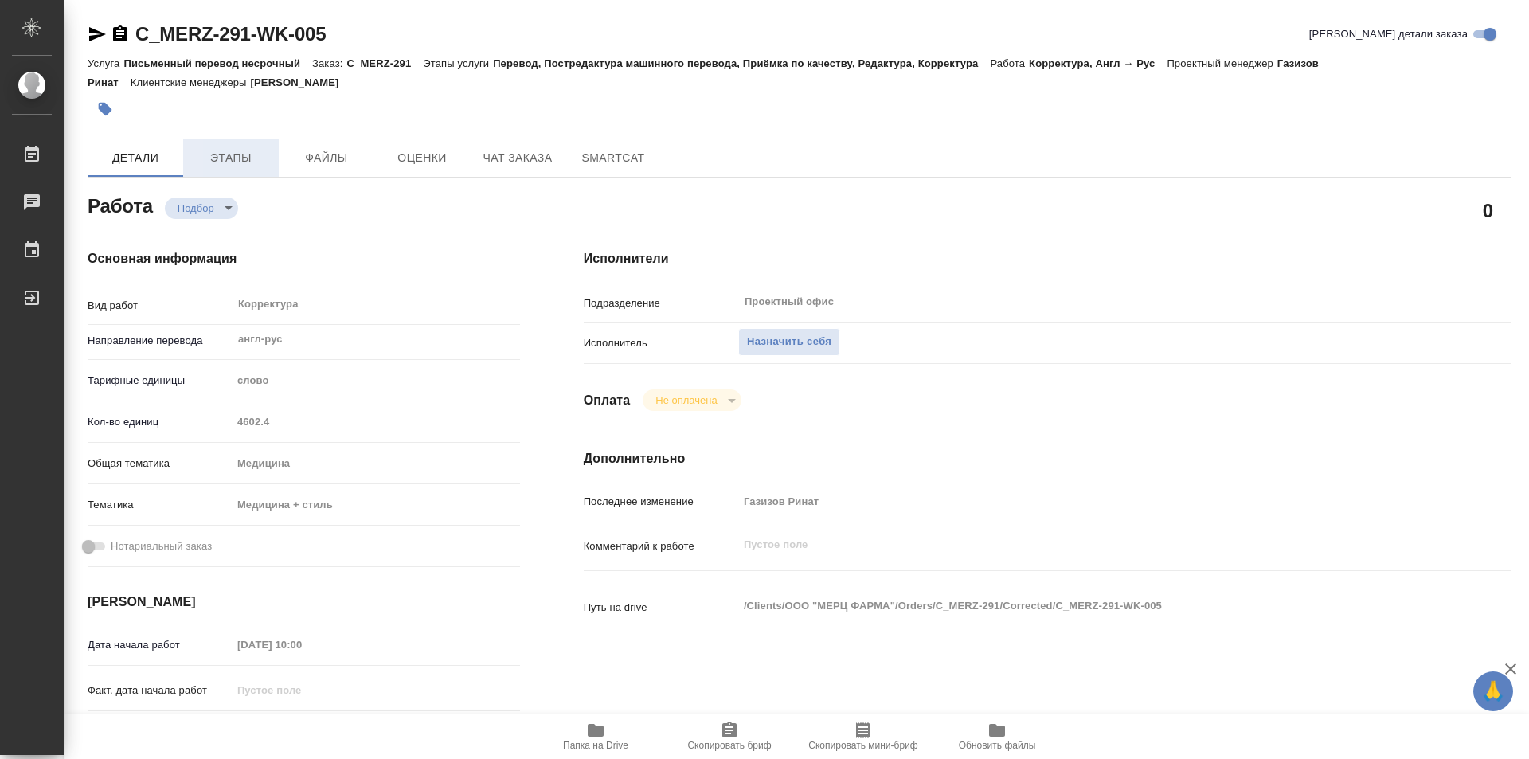
type textarea "x"
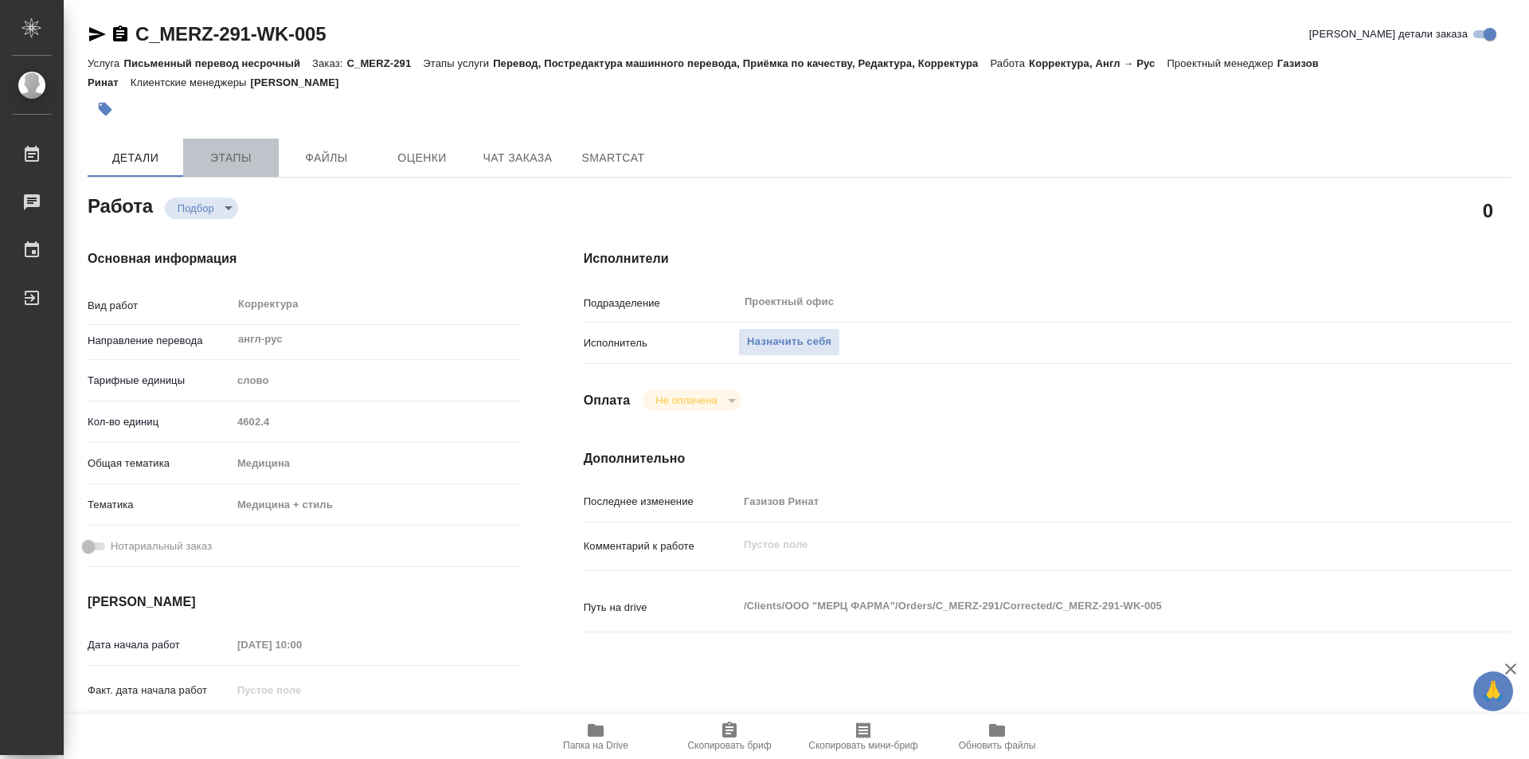
click at [236, 163] on span "Этапы" at bounding box center [231, 158] width 76 height 20
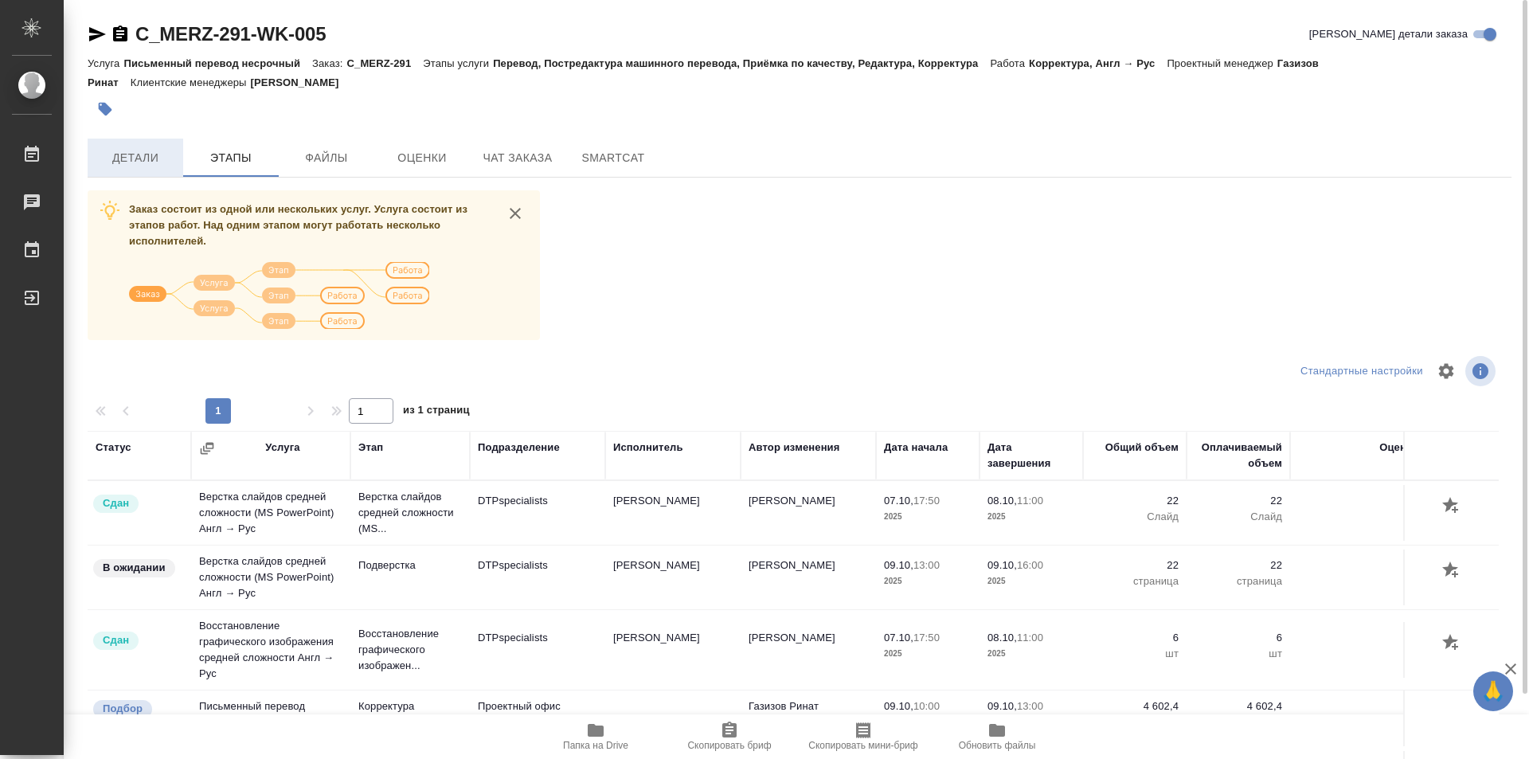
click at [121, 160] on span "Детали" at bounding box center [135, 158] width 76 height 20
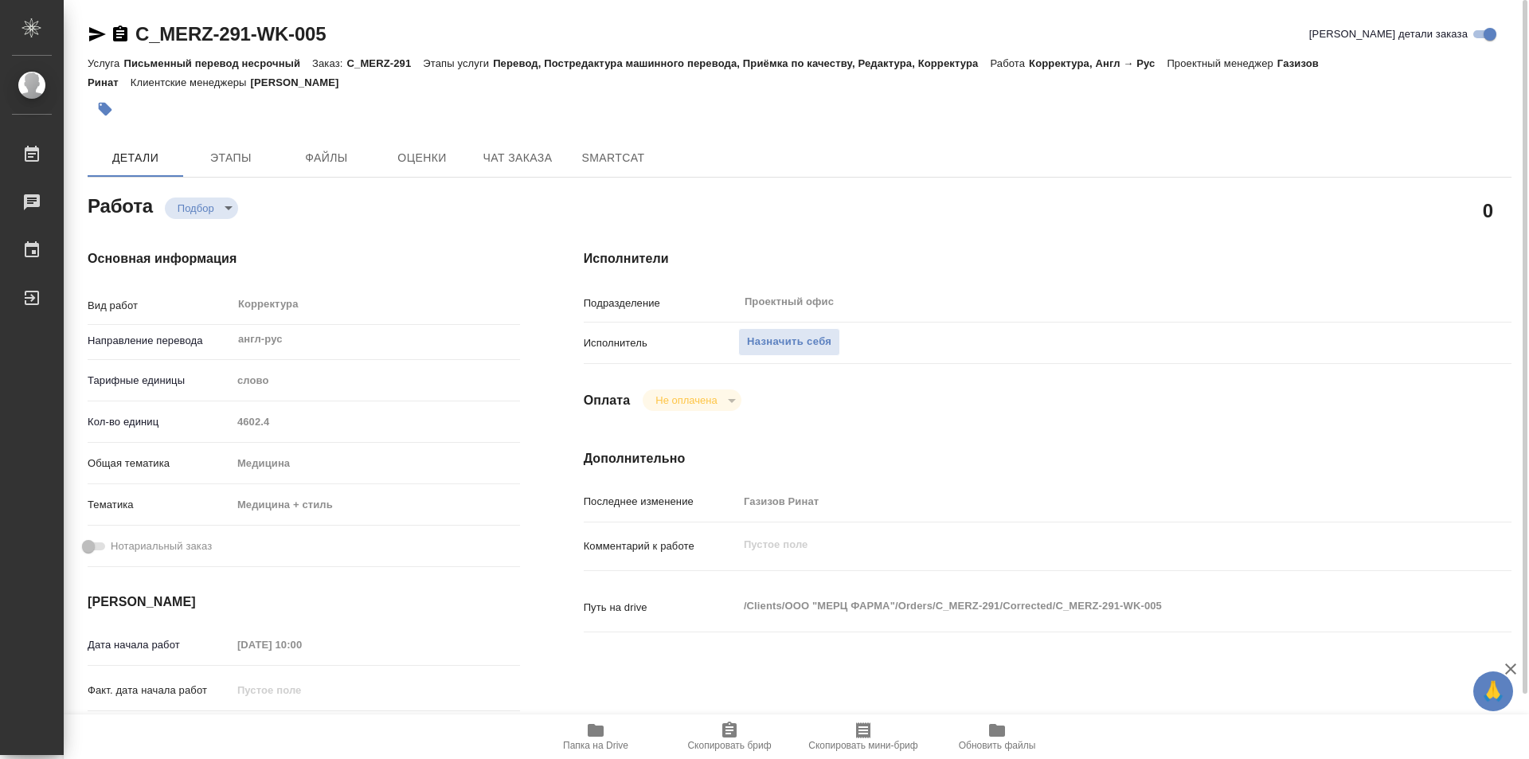
type textarea "x"
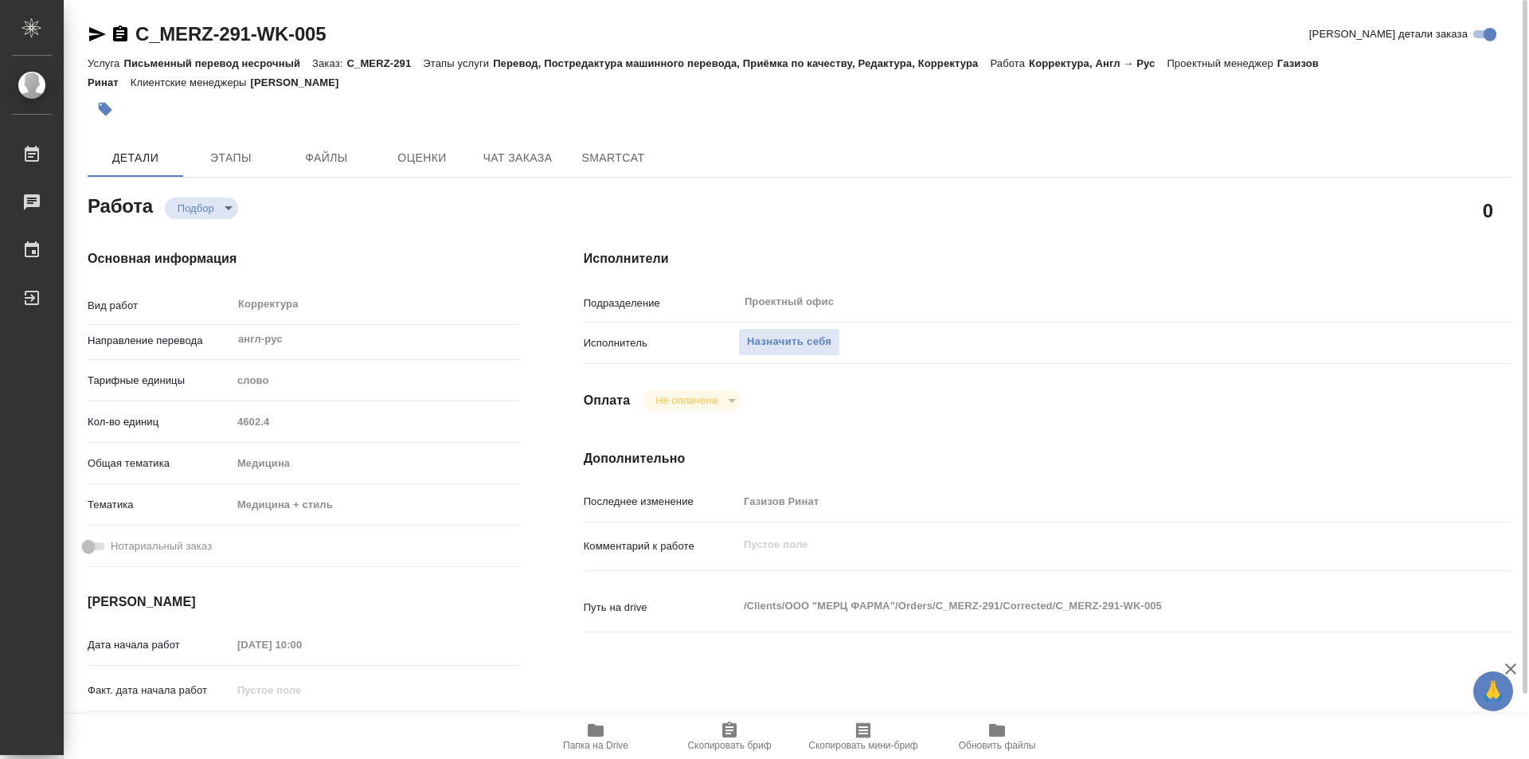
type textarea "x"
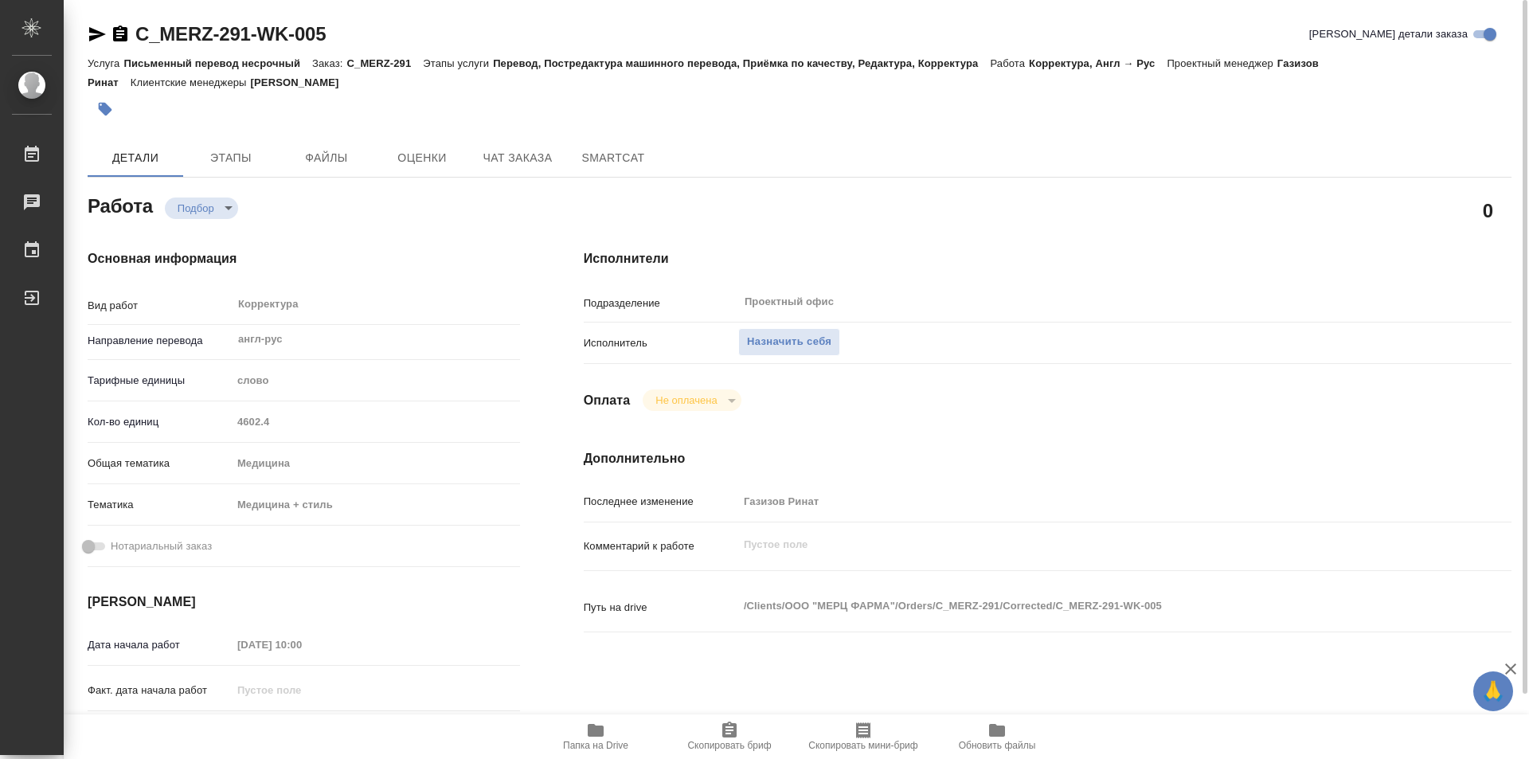
type textarea "x"
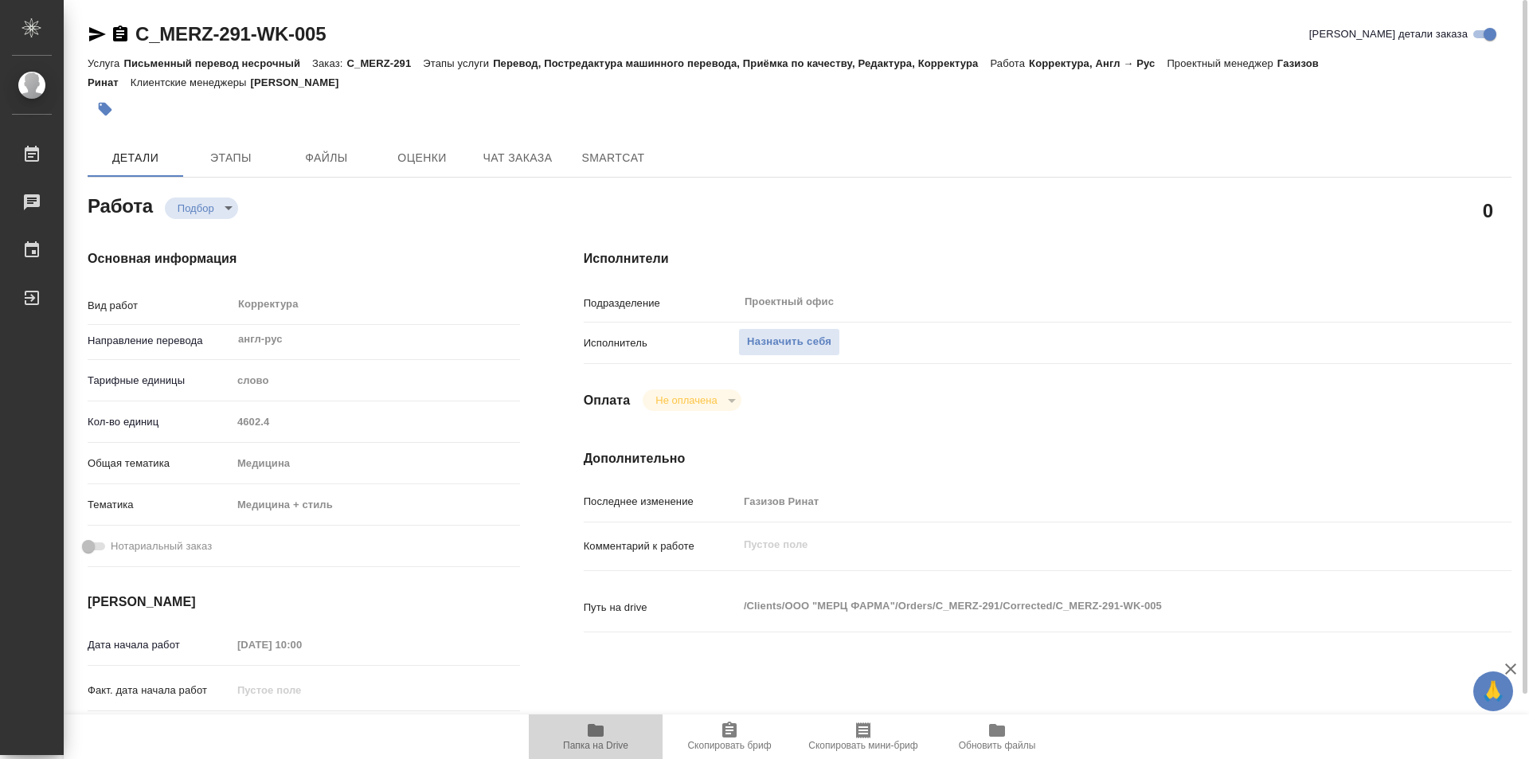
click at [606, 729] on span "Папка на Drive" at bounding box center [595, 736] width 115 height 30
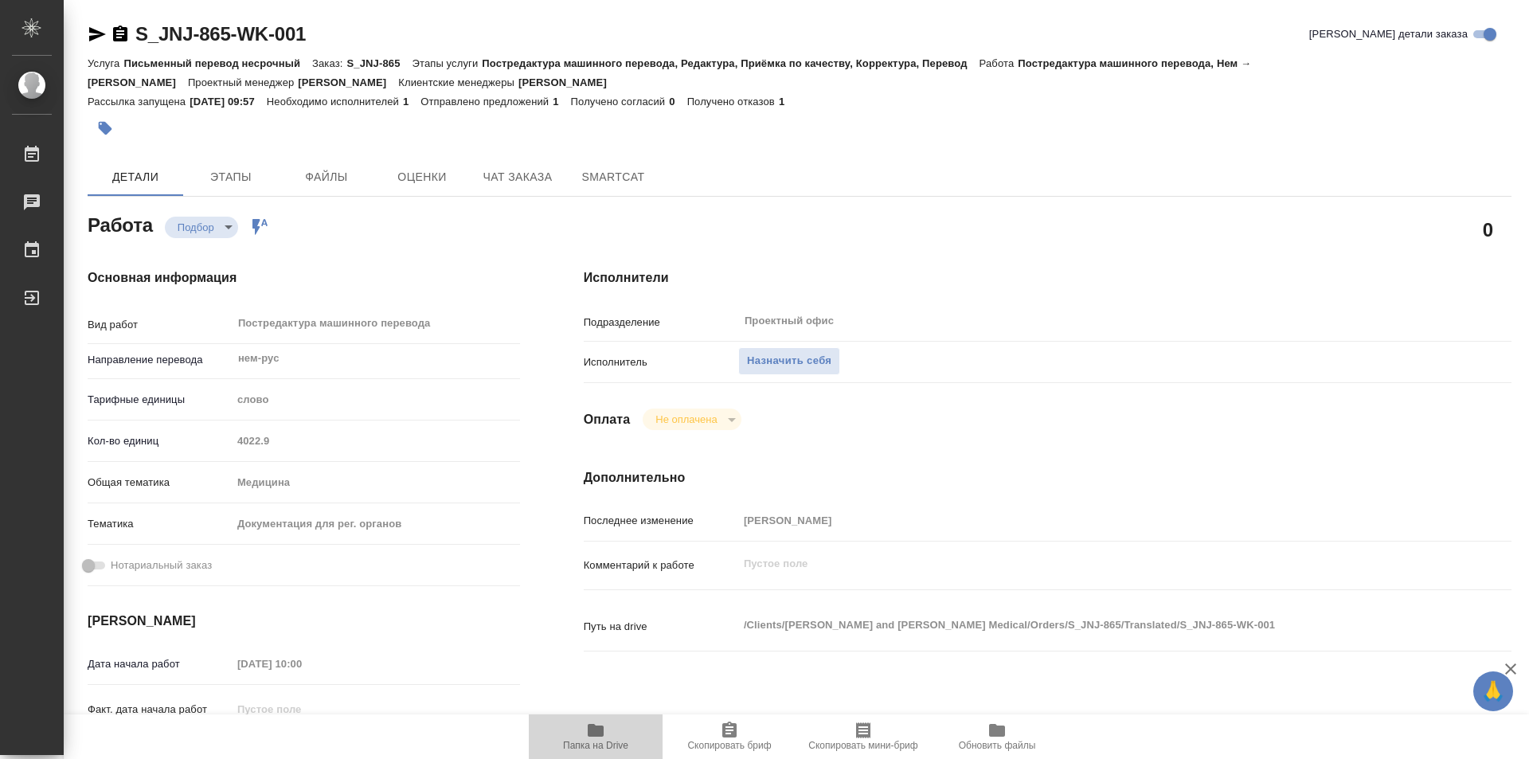
click at [591, 738] on icon "button" at bounding box center [595, 730] width 19 height 19
click at [786, 353] on span "Назначить себя" at bounding box center [789, 361] width 84 height 18
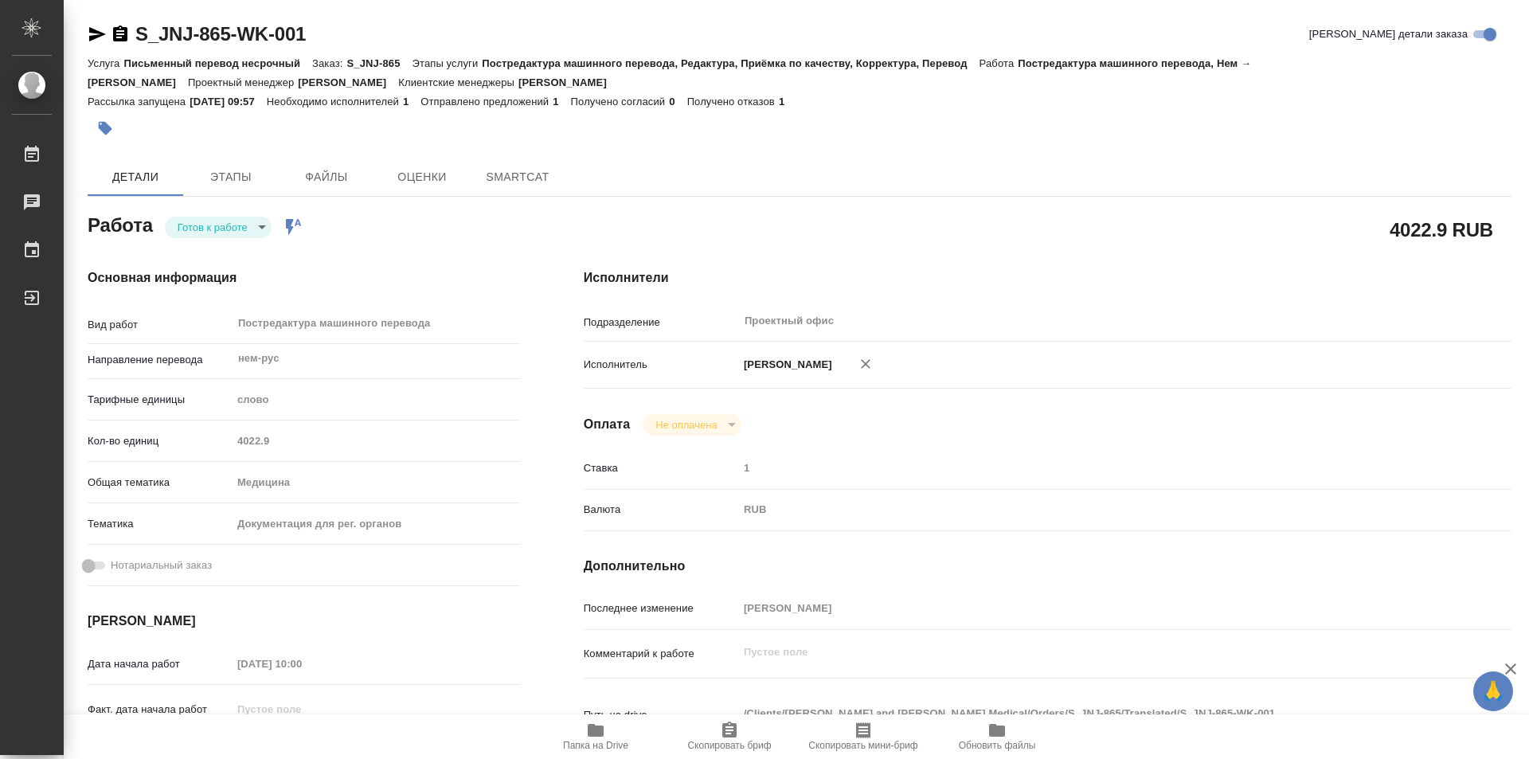
type textarea "x"
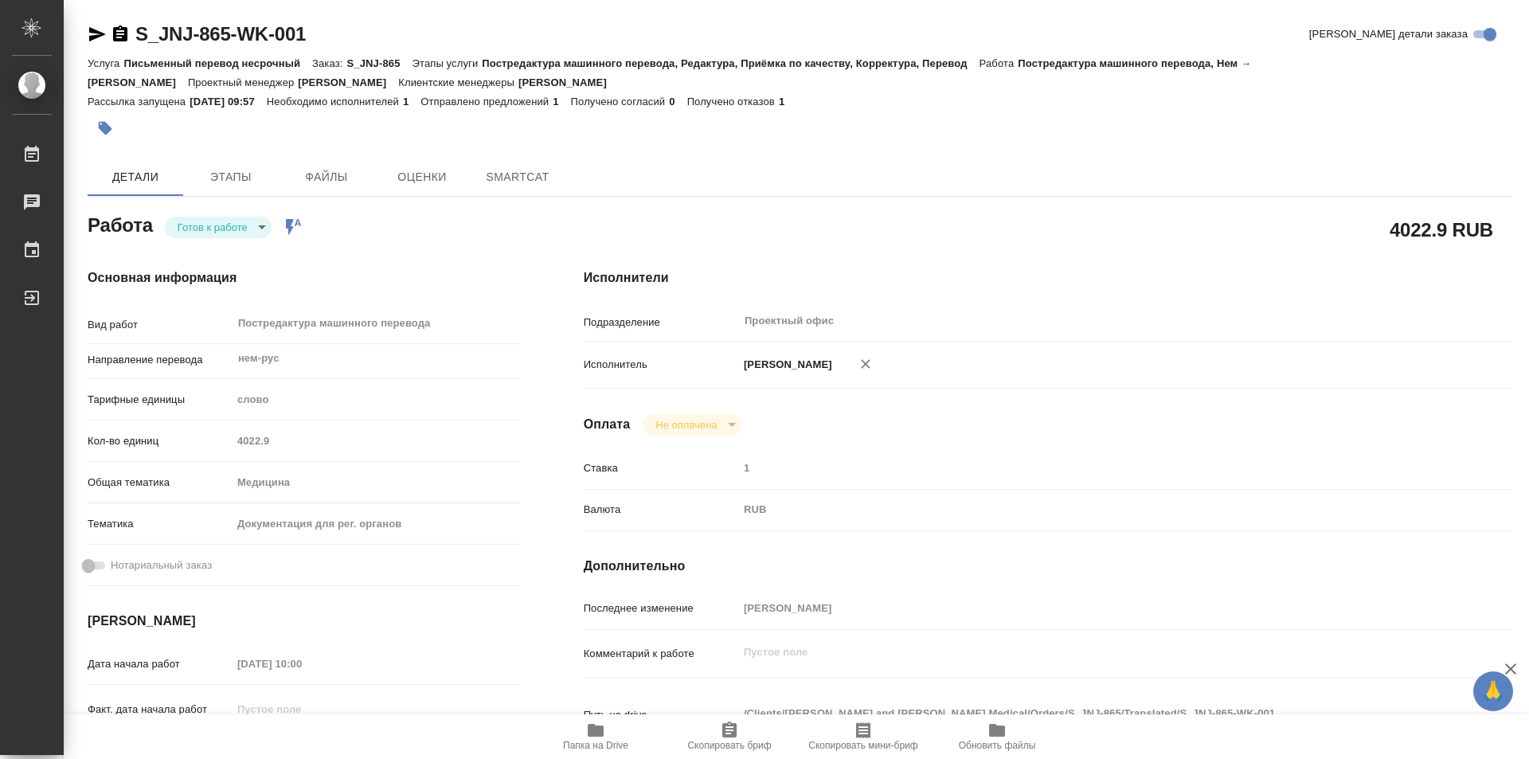
type textarea "x"
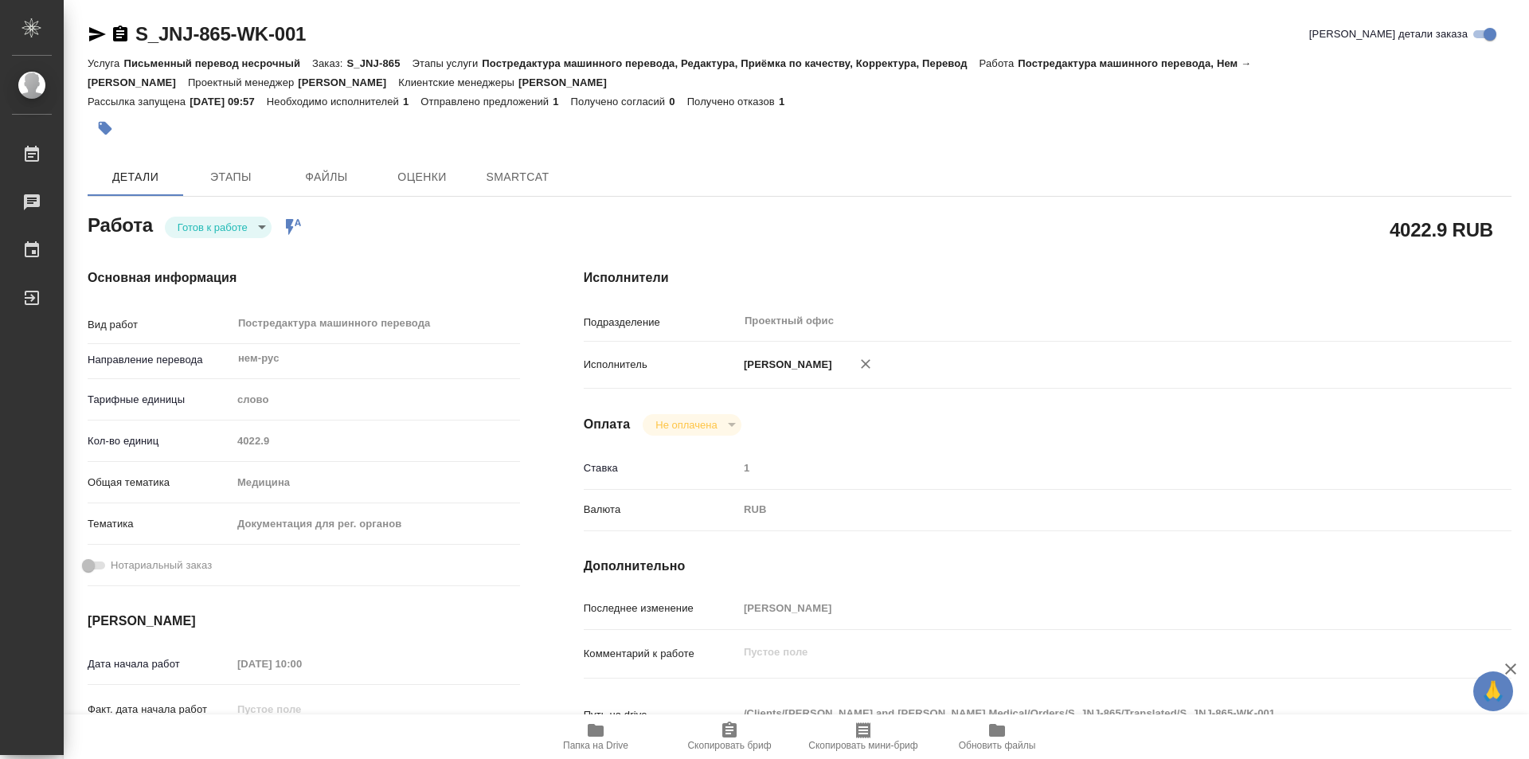
type textarea "x"
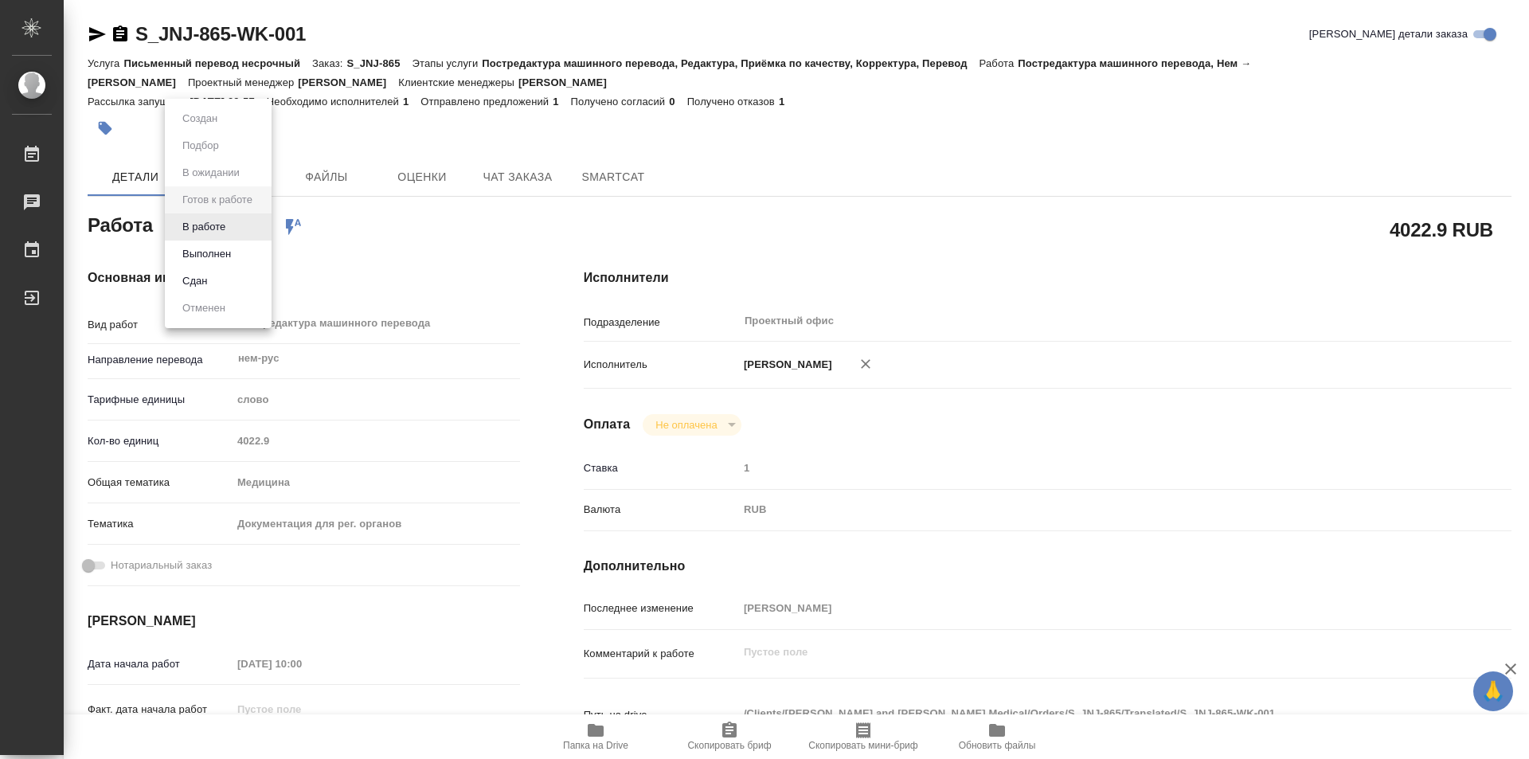
type textarea "x"
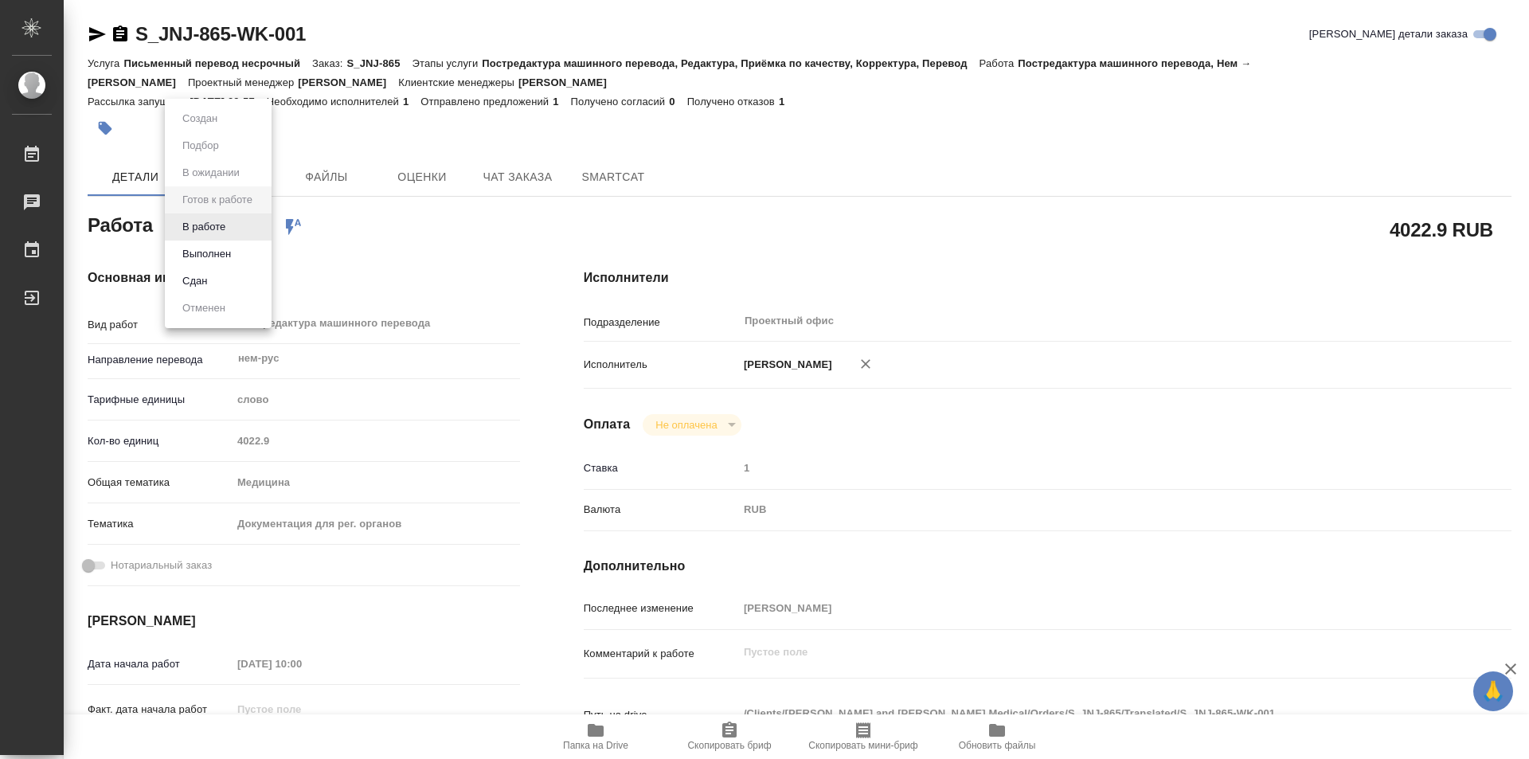
click at [258, 229] on body "🙏 .cls-1 fill:#fff; AWATERA Kozinets Larisa Работы Чаты График Выйти S_JNJ-865-…" at bounding box center [764, 379] width 1529 height 759
click at [210, 225] on button "В работе" at bounding box center [204, 227] width 53 height 18
type textarea "x"
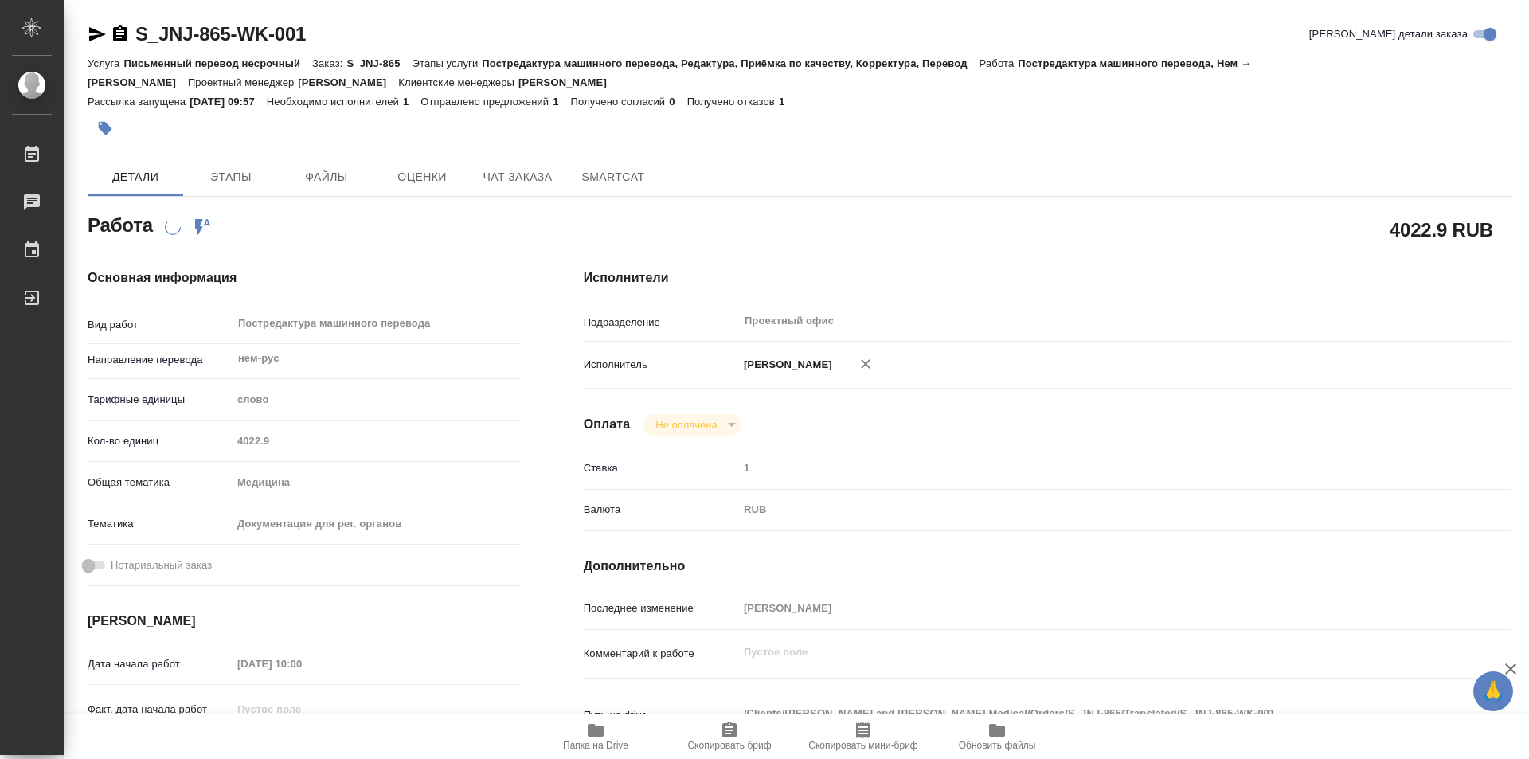
type textarea "x"
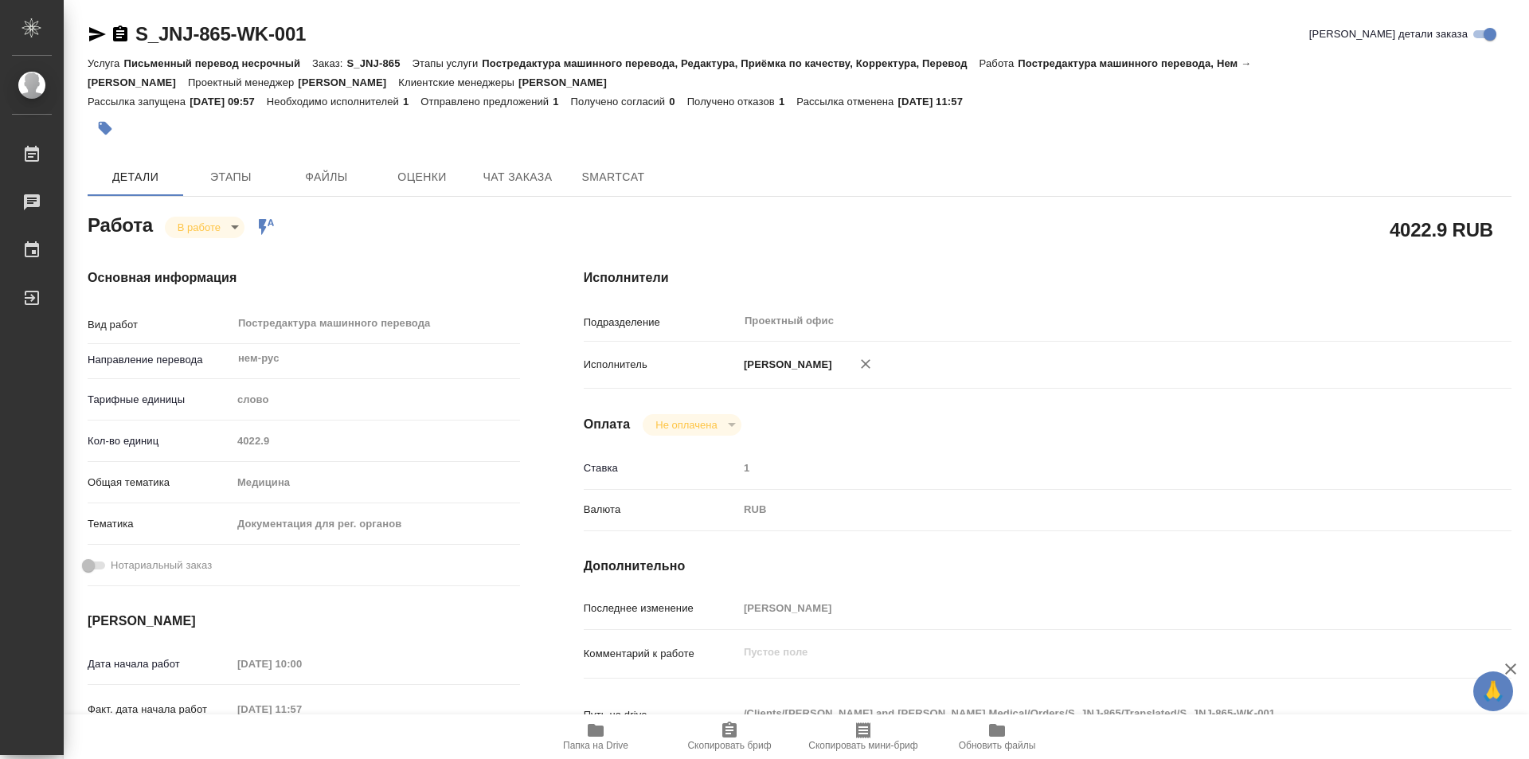
type textarea "x"
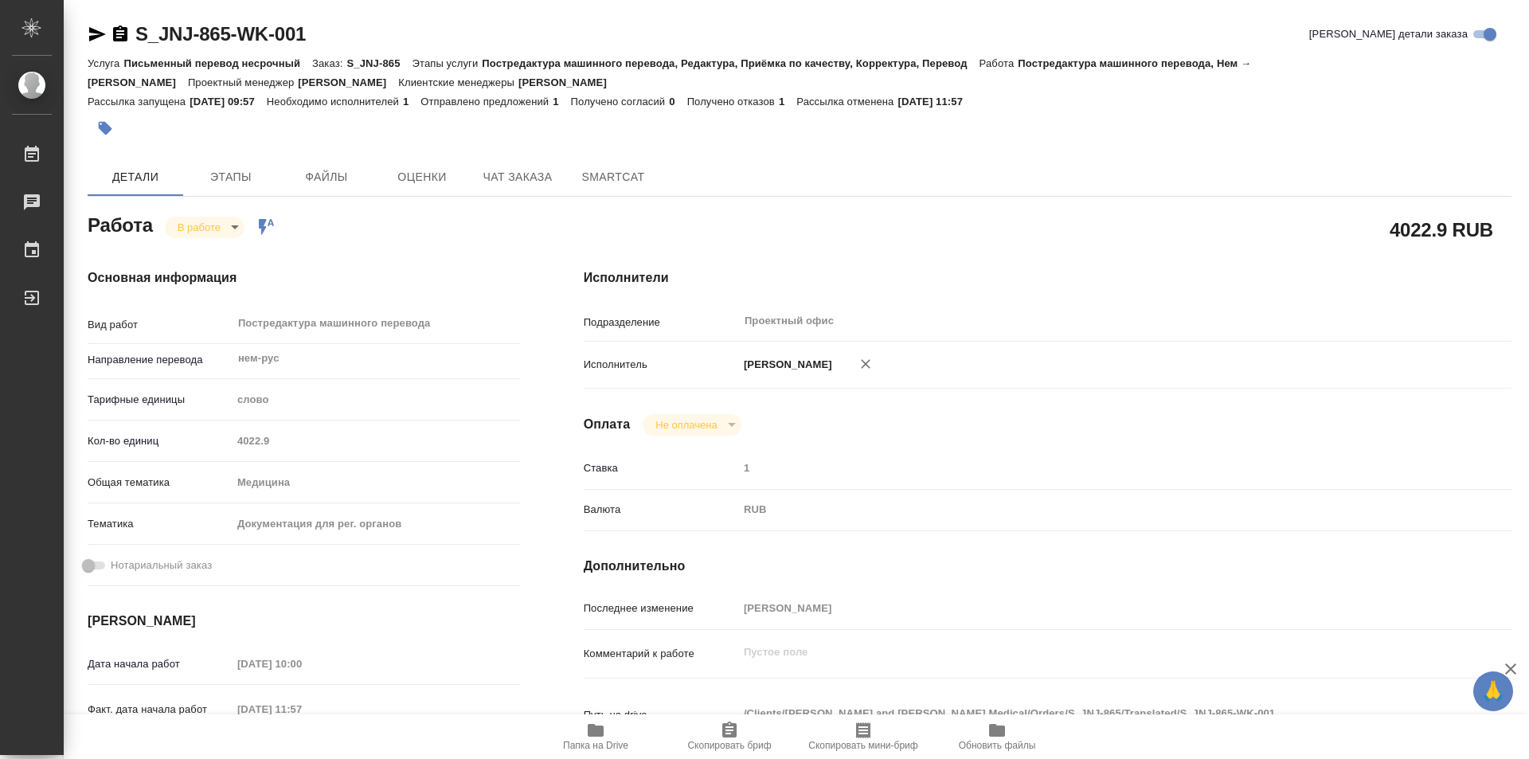
type textarea "x"
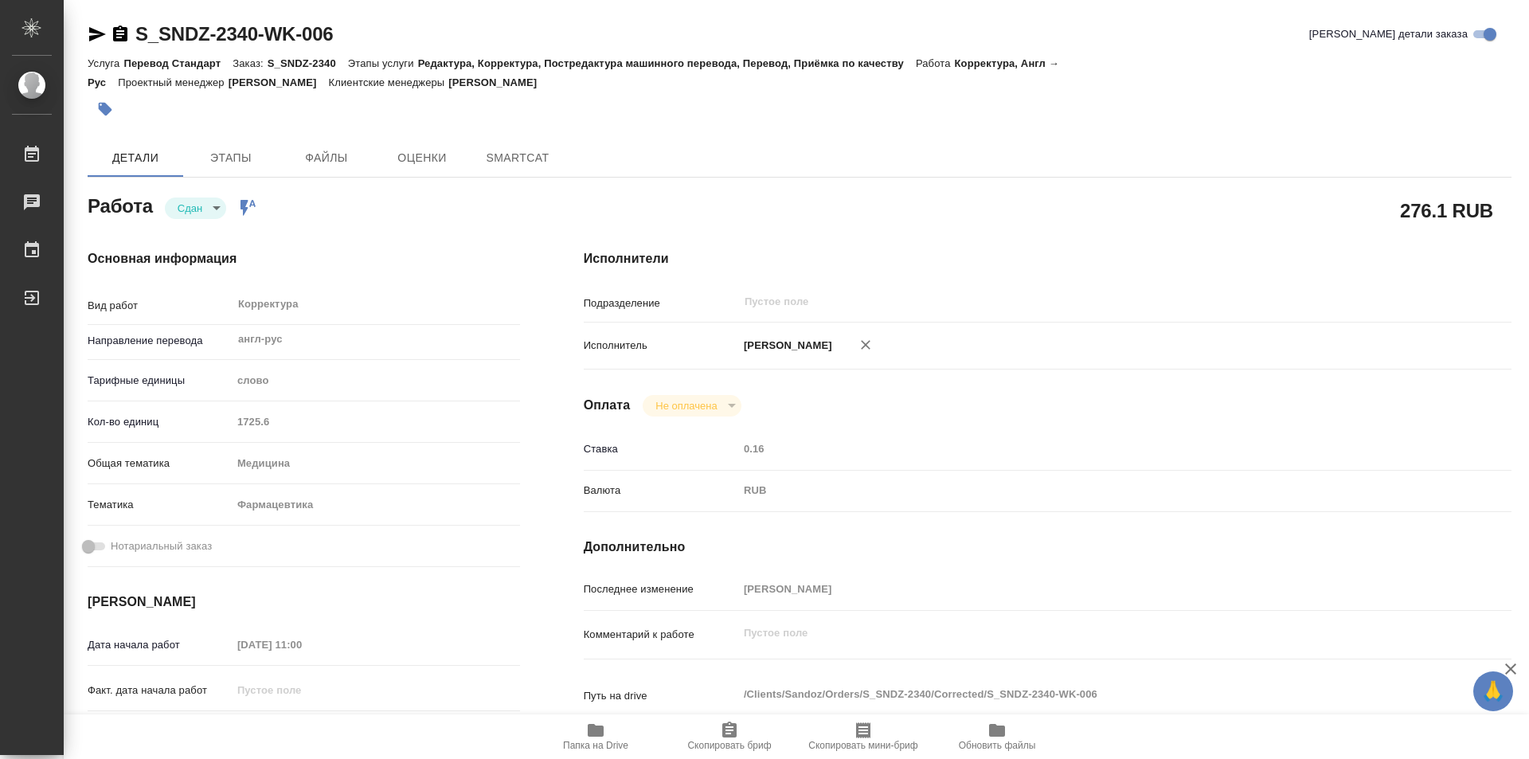
type textarea "x"
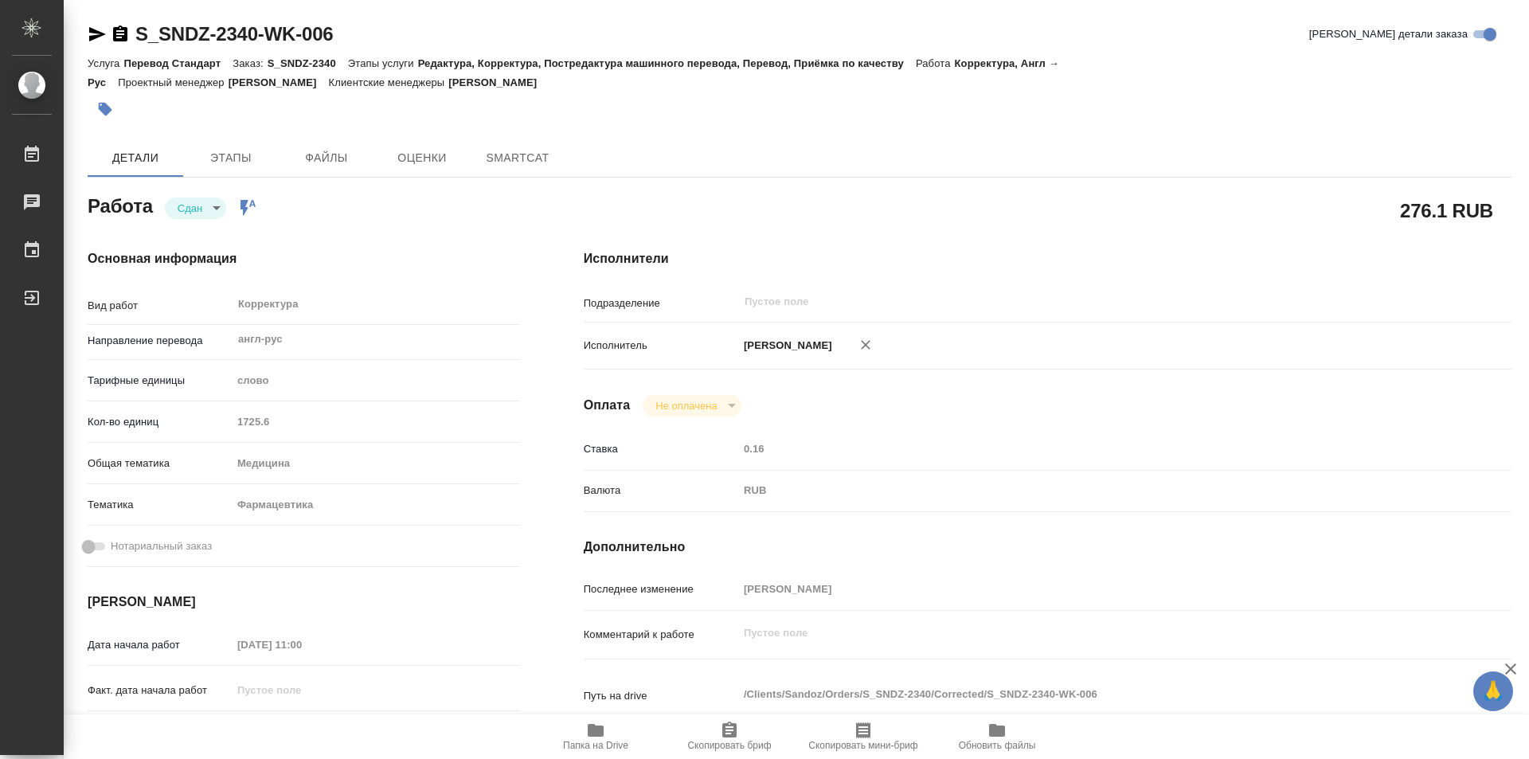
type textarea "x"
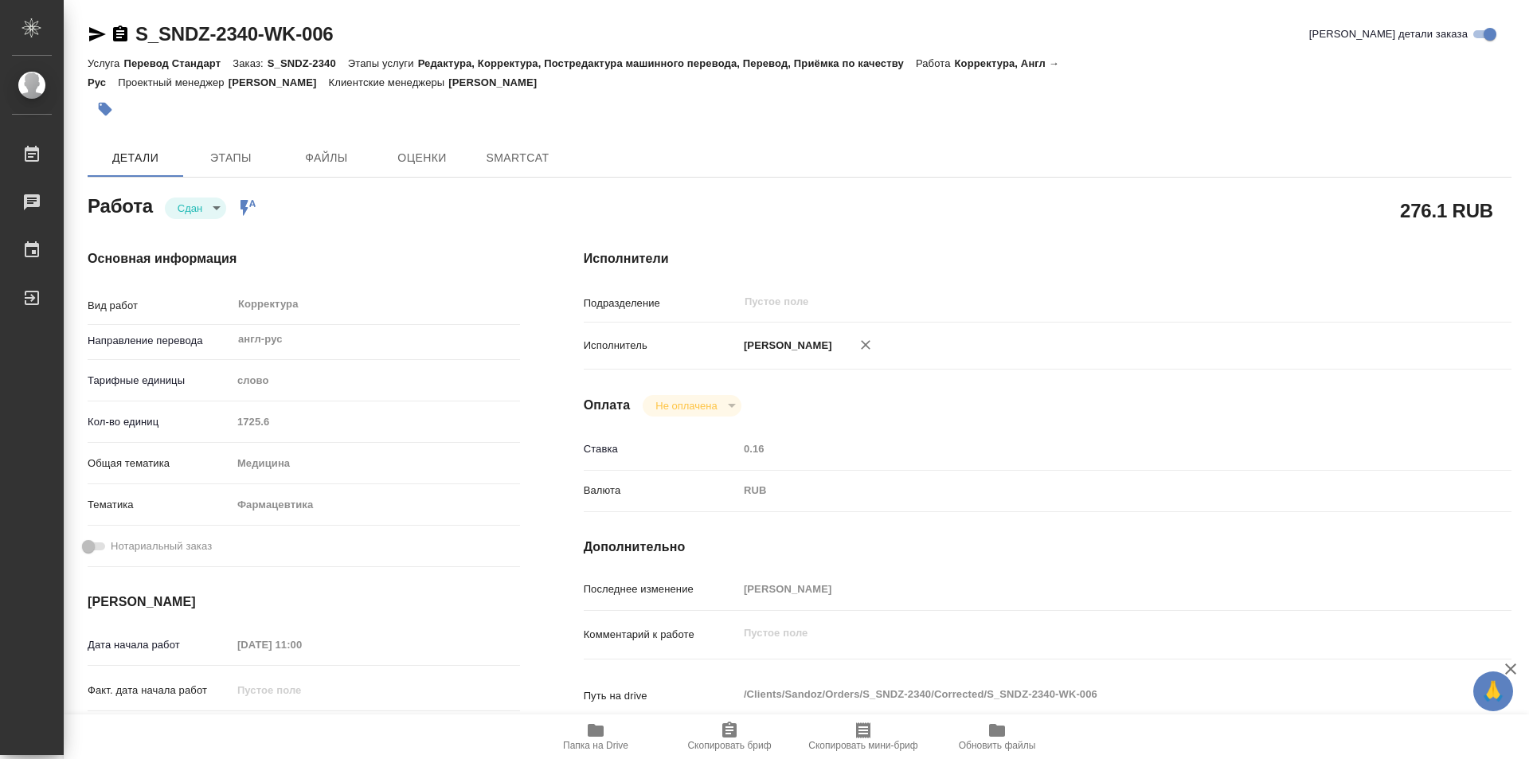
type textarea "x"
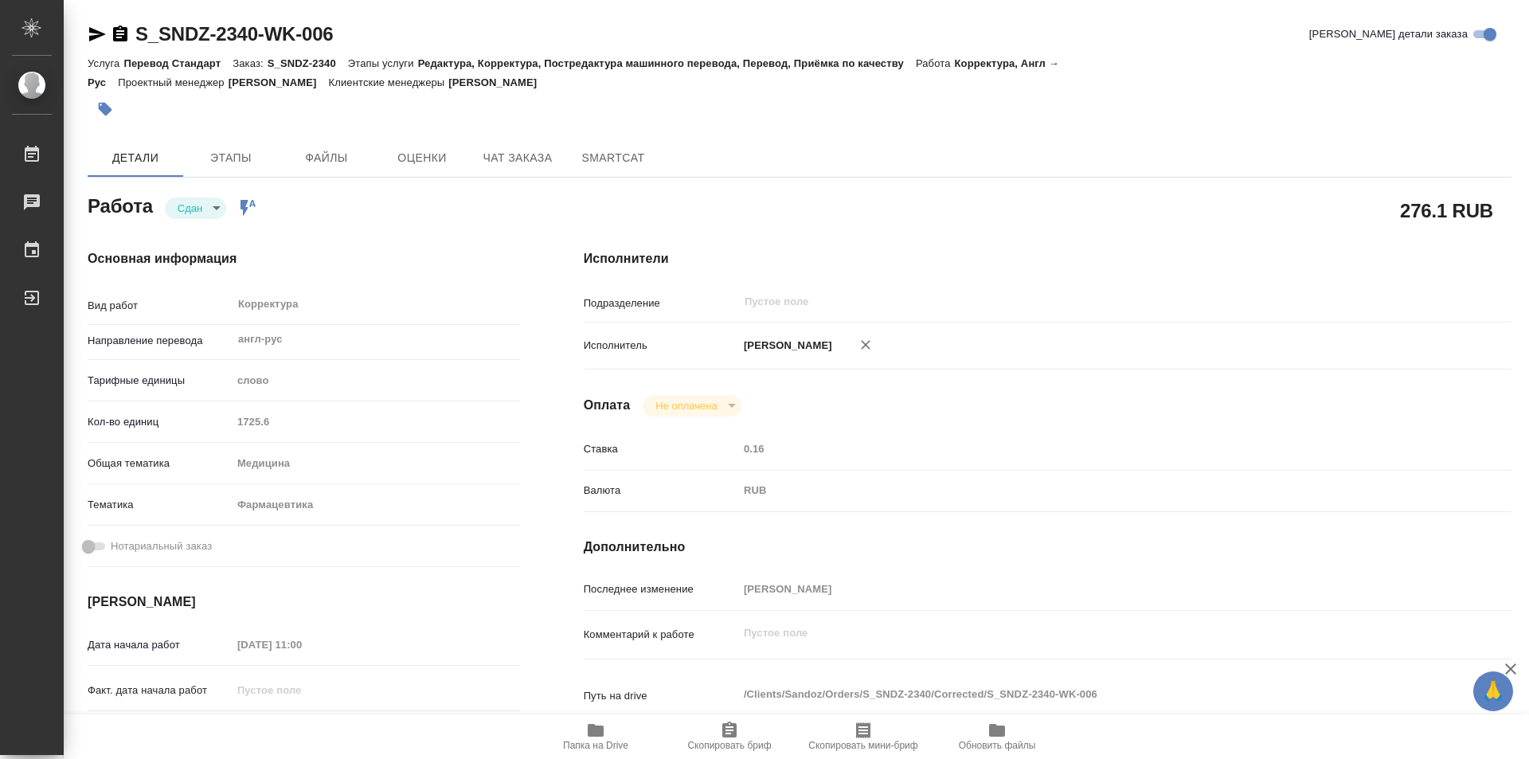
type textarea "x"
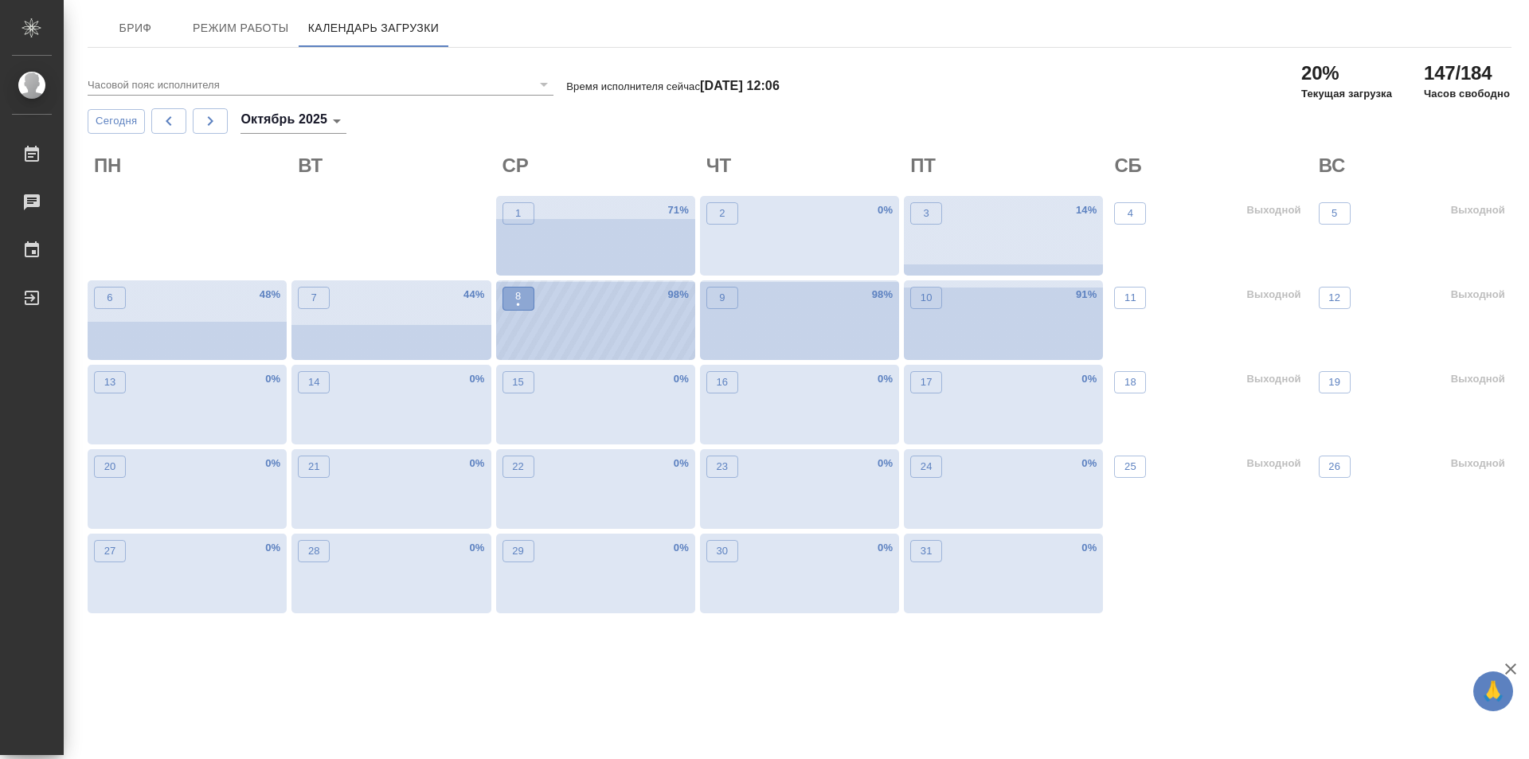
click at [532, 306] on button "8 •" at bounding box center [519, 299] width 32 height 24
